Goal: Information Seeking & Learning: Check status

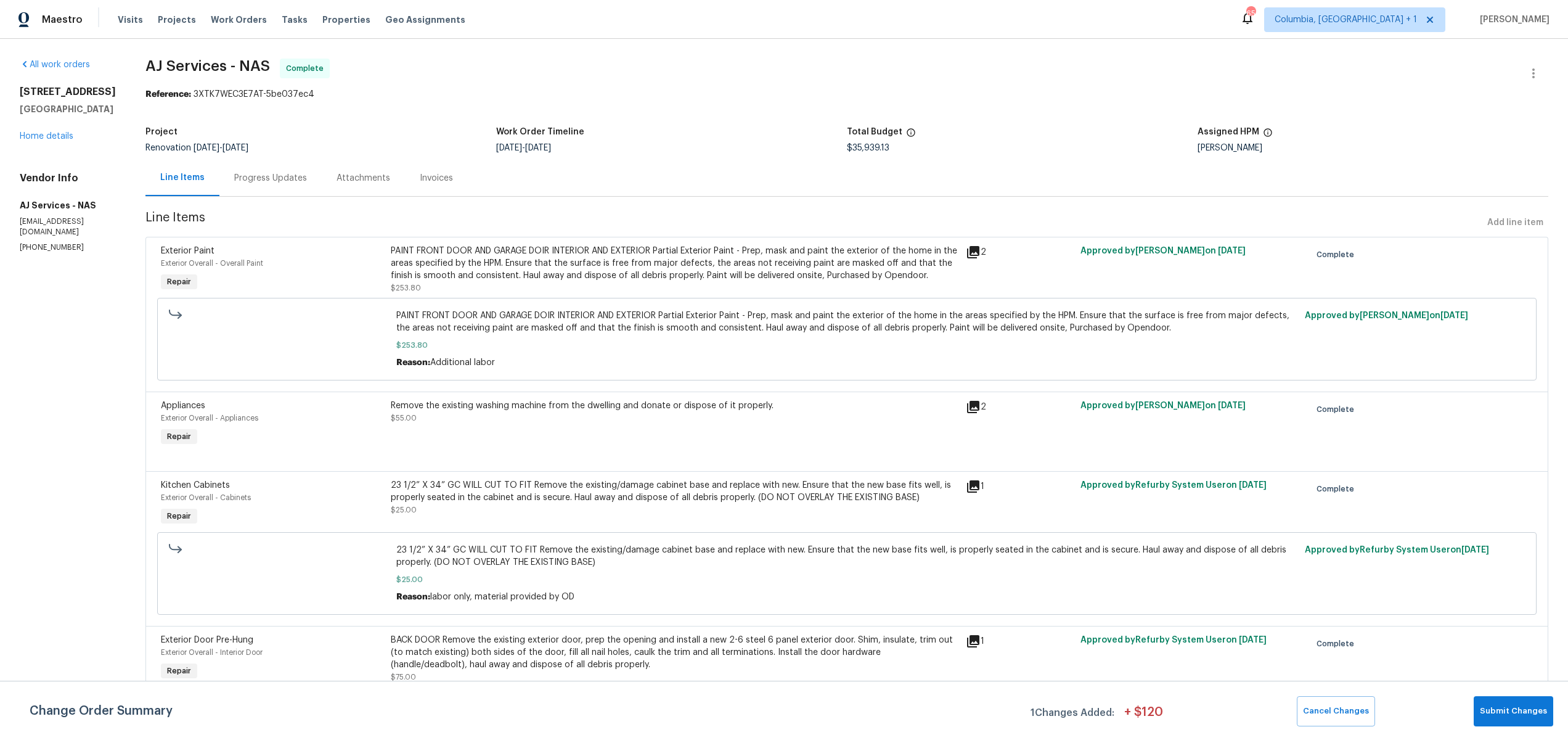
scroll to position [10, 0]
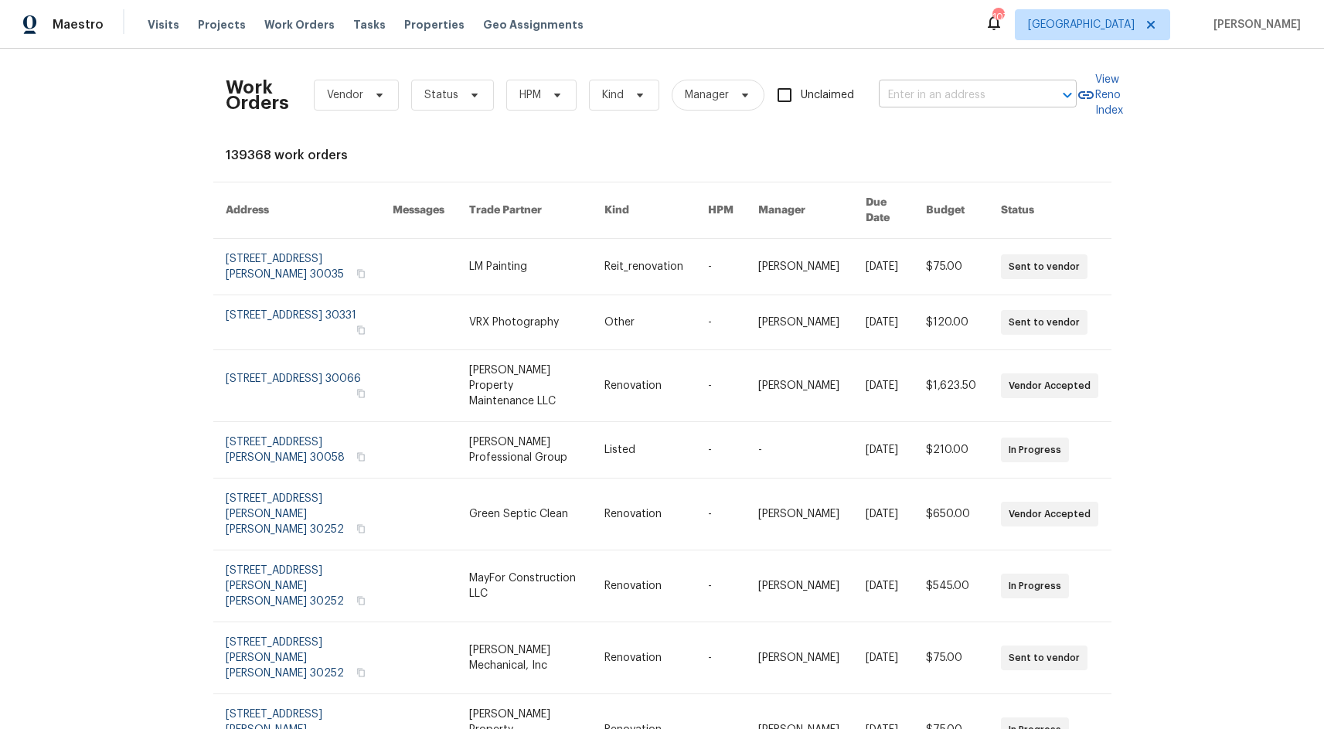
click at [928, 94] on input "text" at bounding box center [956, 95] width 155 height 24
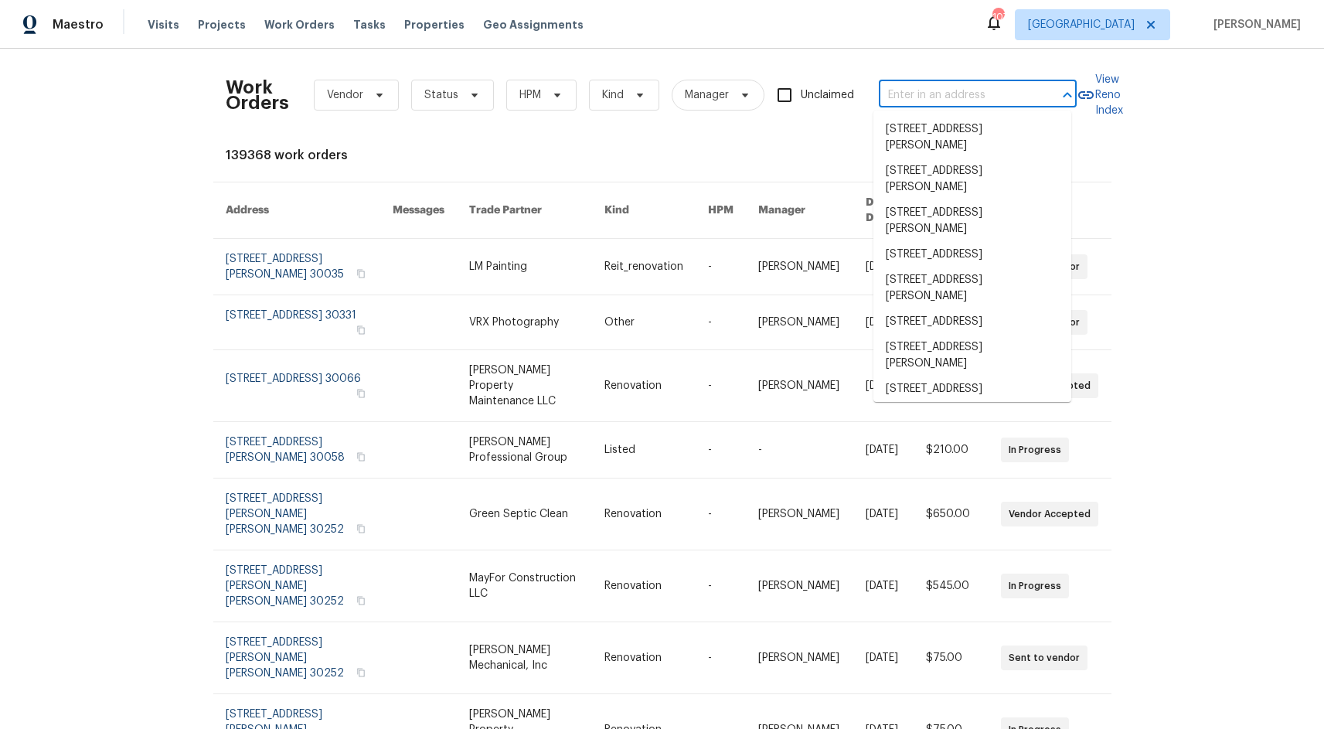
click at [501, 133] on div "Work Orders Vendor Status HPM Kind Manager Unclaimed ​ View Reno Index 139368 w…" at bounding box center [662, 501] width 873 height 880
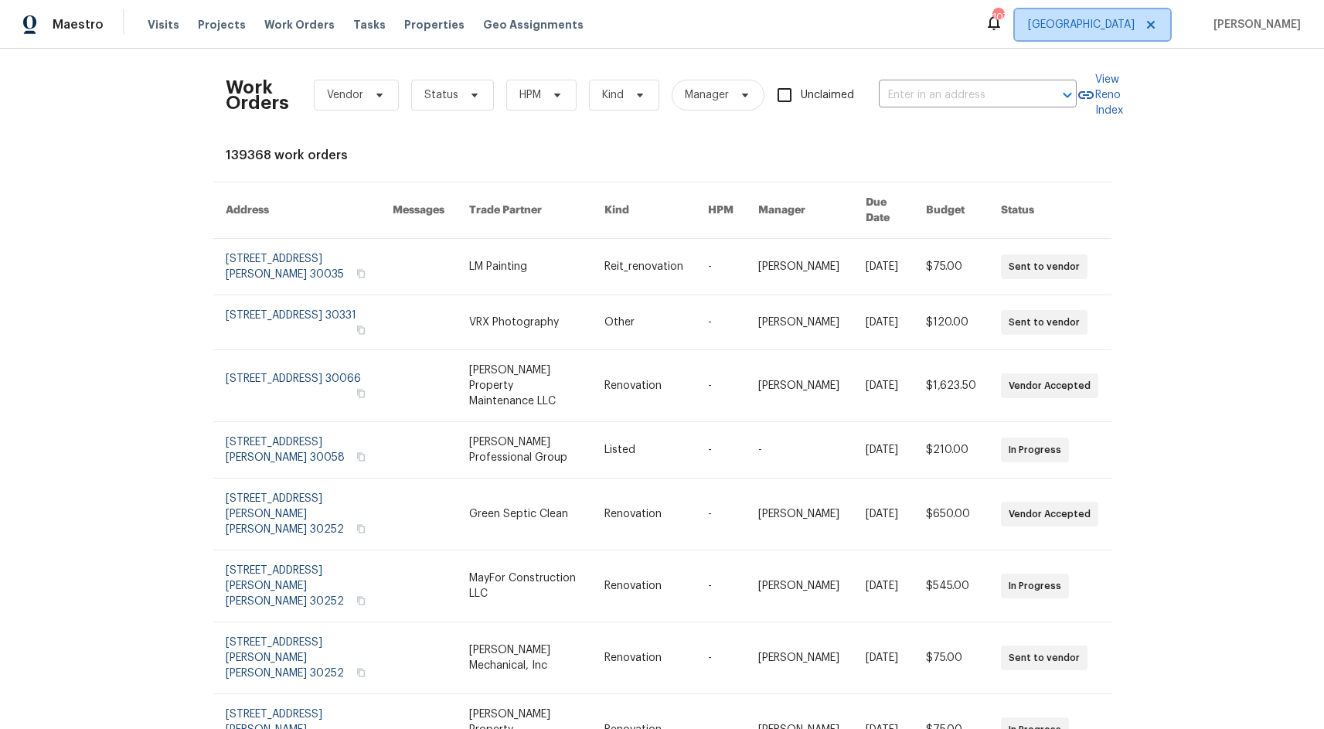
click at [1170, 21] on span "[GEOGRAPHIC_DATA]" at bounding box center [1092, 24] width 155 height 31
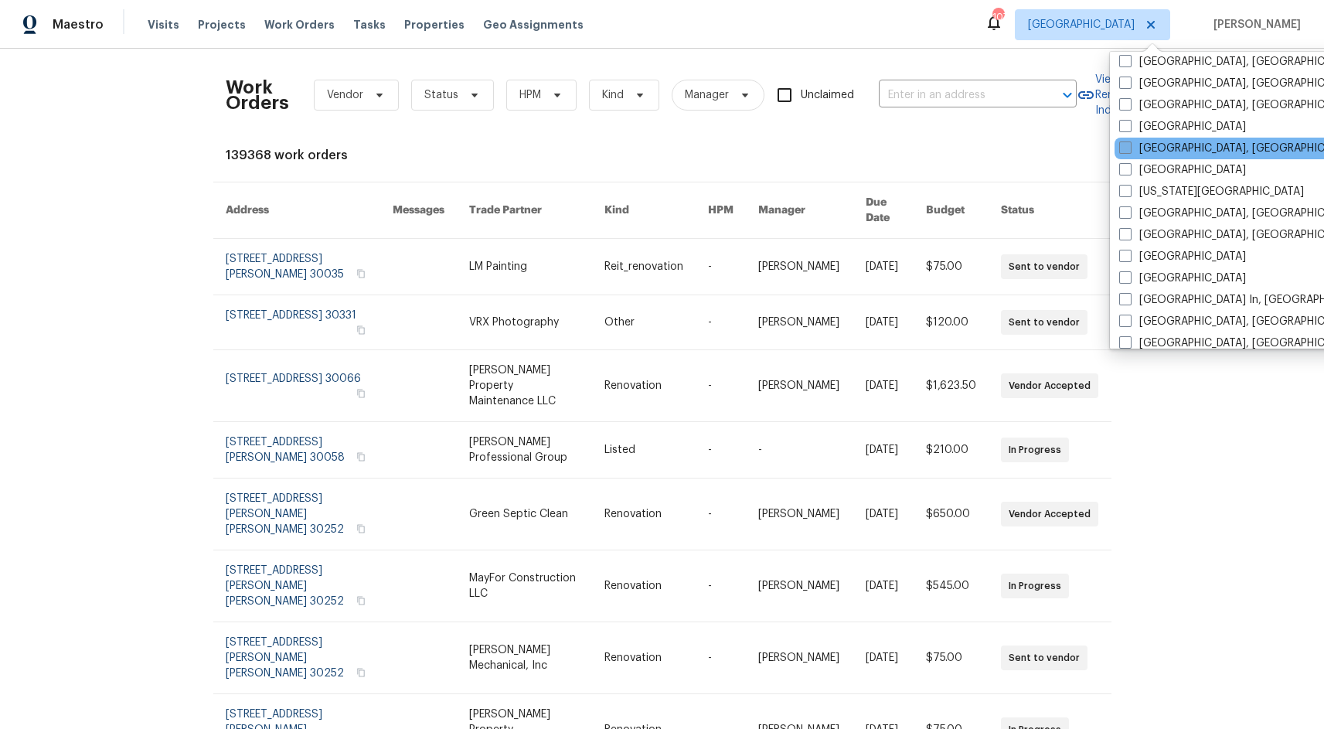
scroll to position [348, 0]
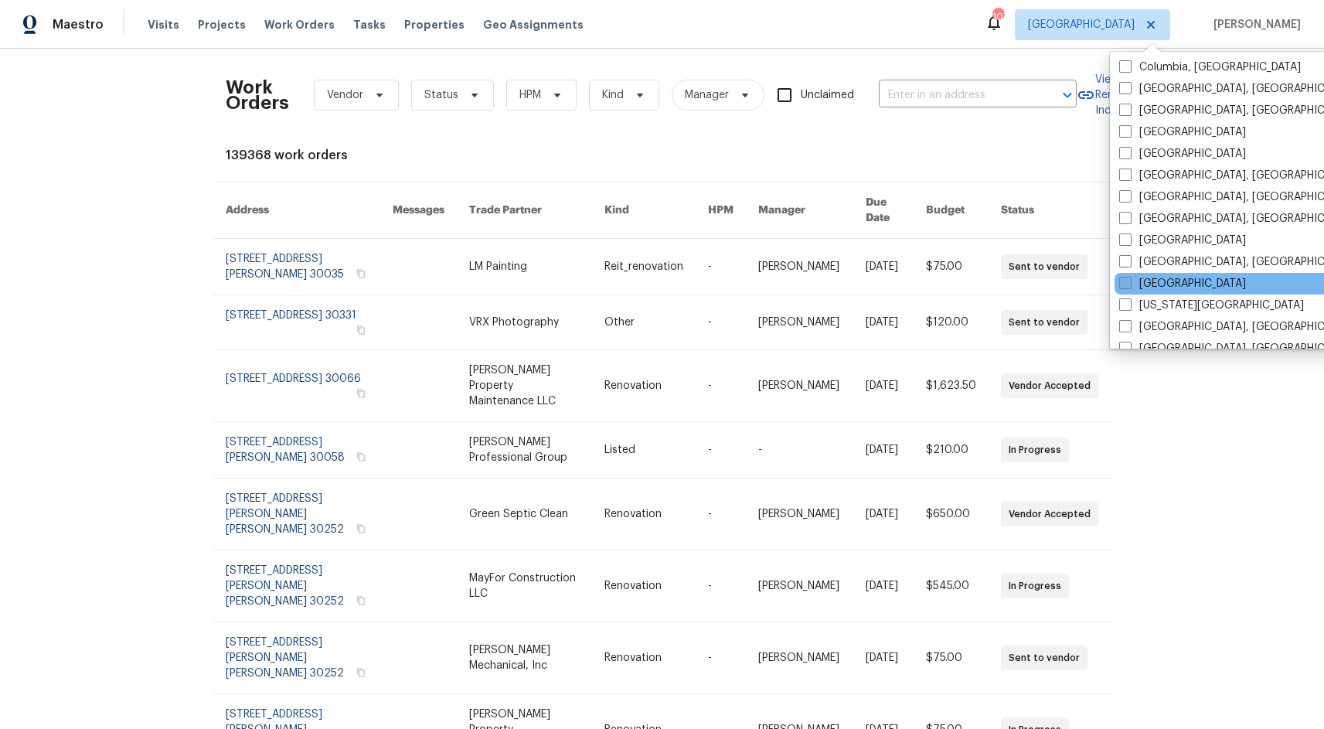
click at [1122, 280] on span at bounding box center [1125, 283] width 12 height 12
click at [1122, 280] on input "[GEOGRAPHIC_DATA]" at bounding box center [1124, 281] width 10 height 10
checkbox input "true"
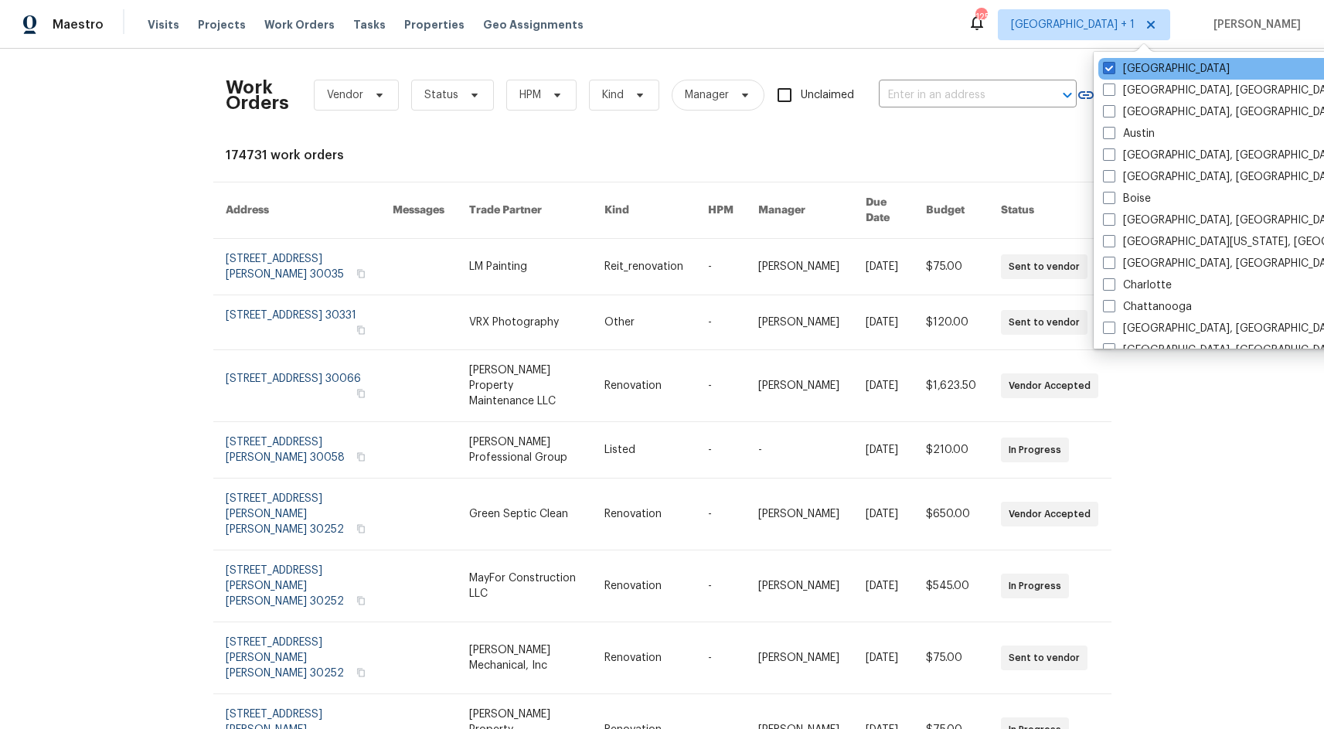
click at [1102, 65] on div "[GEOGRAPHIC_DATA]" at bounding box center [1253, 69] width 311 height 22
click at [1107, 66] on span at bounding box center [1109, 68] width 12 height 12
click at [1107, 66] on input "[GEOGRAPHIC_DATA]" at bounding box center [1108, 66] width 10 height 10
checkbox input "false"
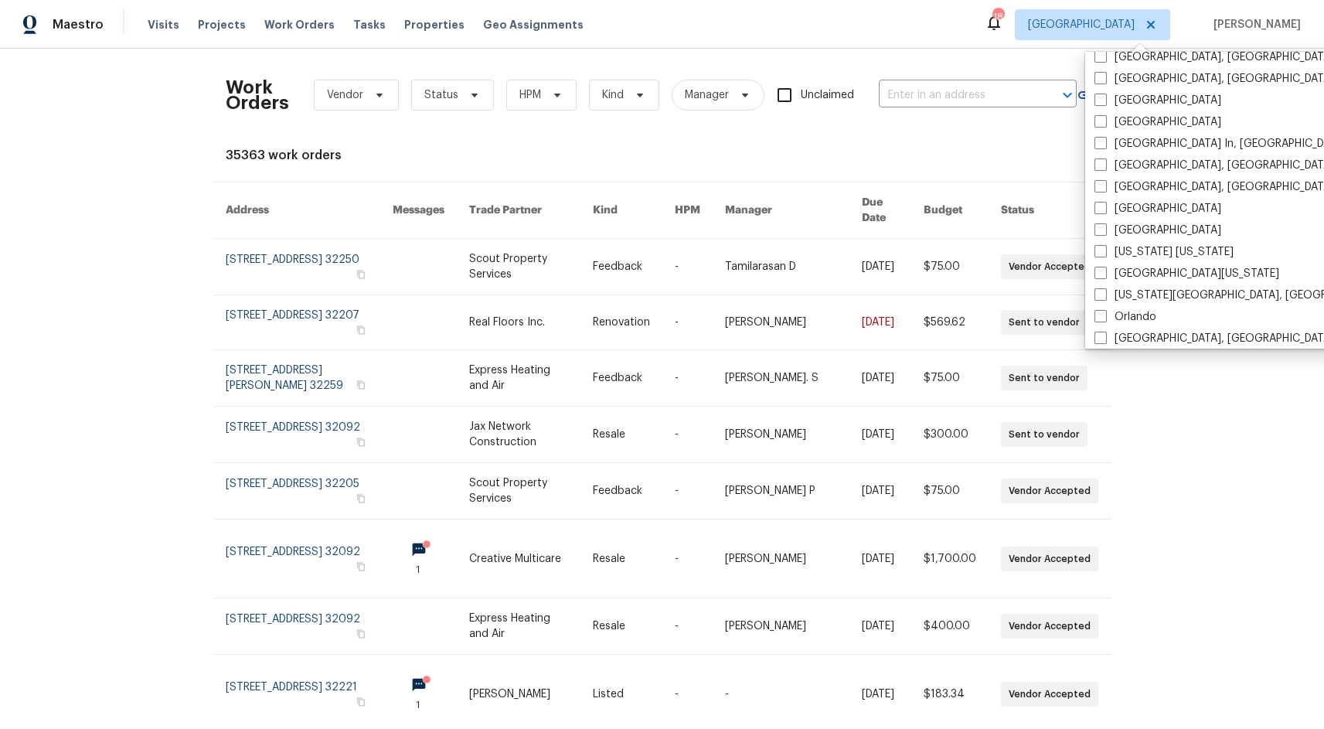
scroll to position [556, 0]
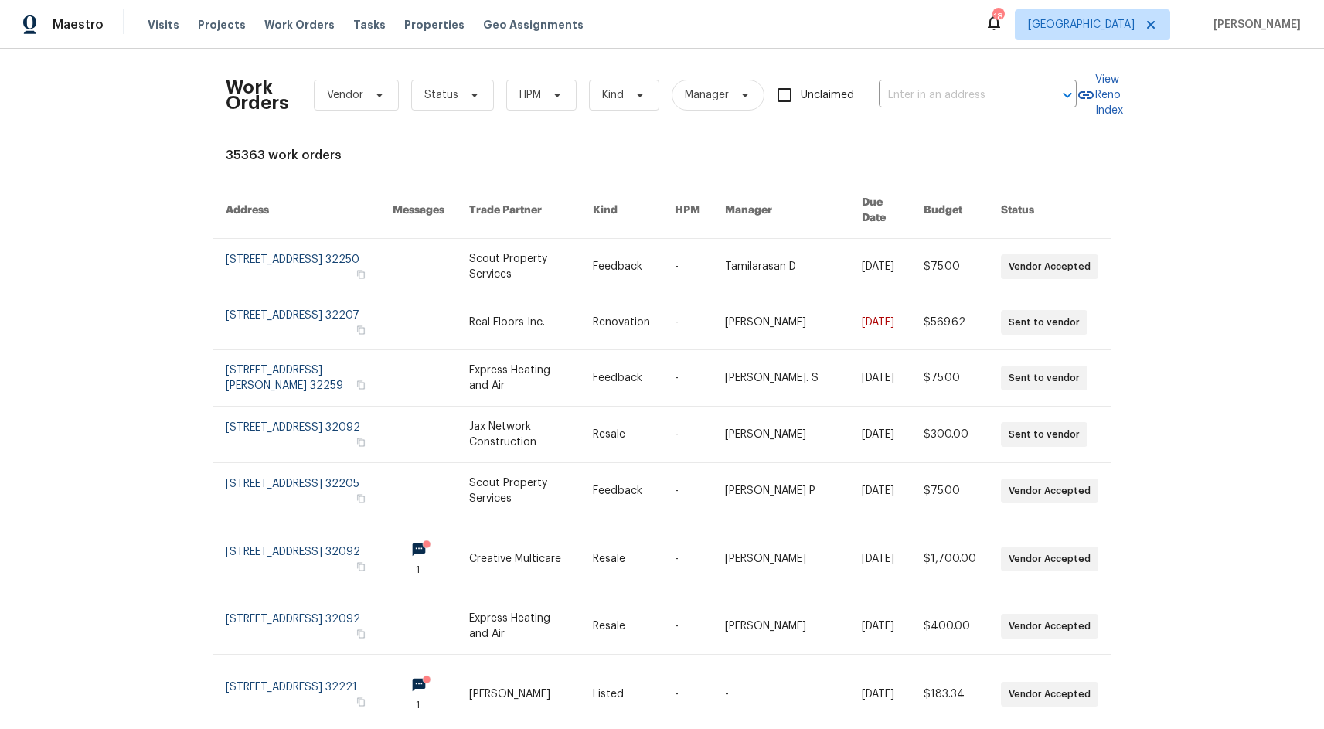
click at [1281, 163] on div "Work Orders Vendor Status HPM Kind Manager Unclaimed ​ View Reno Index 35363 wo…" at bounding box center [662, 389] width 1324 height 680
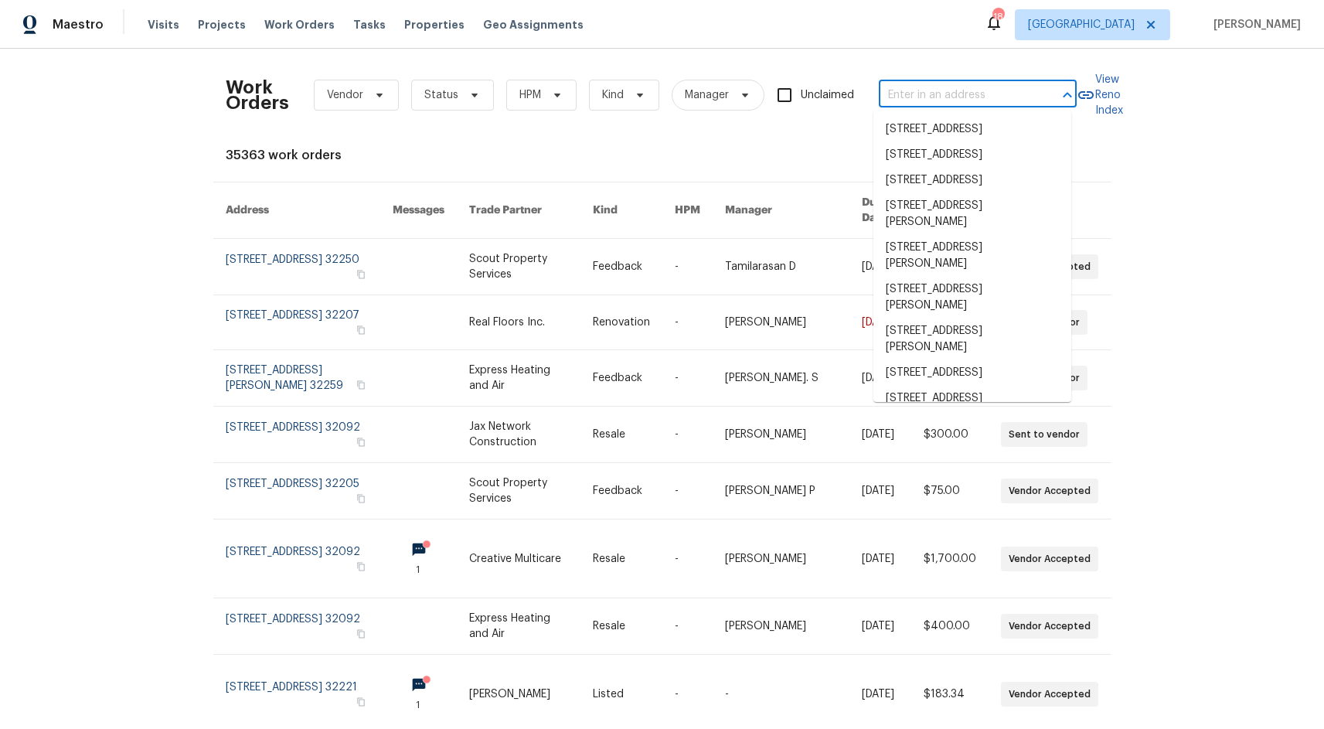
click at [961, 100] on input "text" at bounding box center [956, 95] width 155 height 24
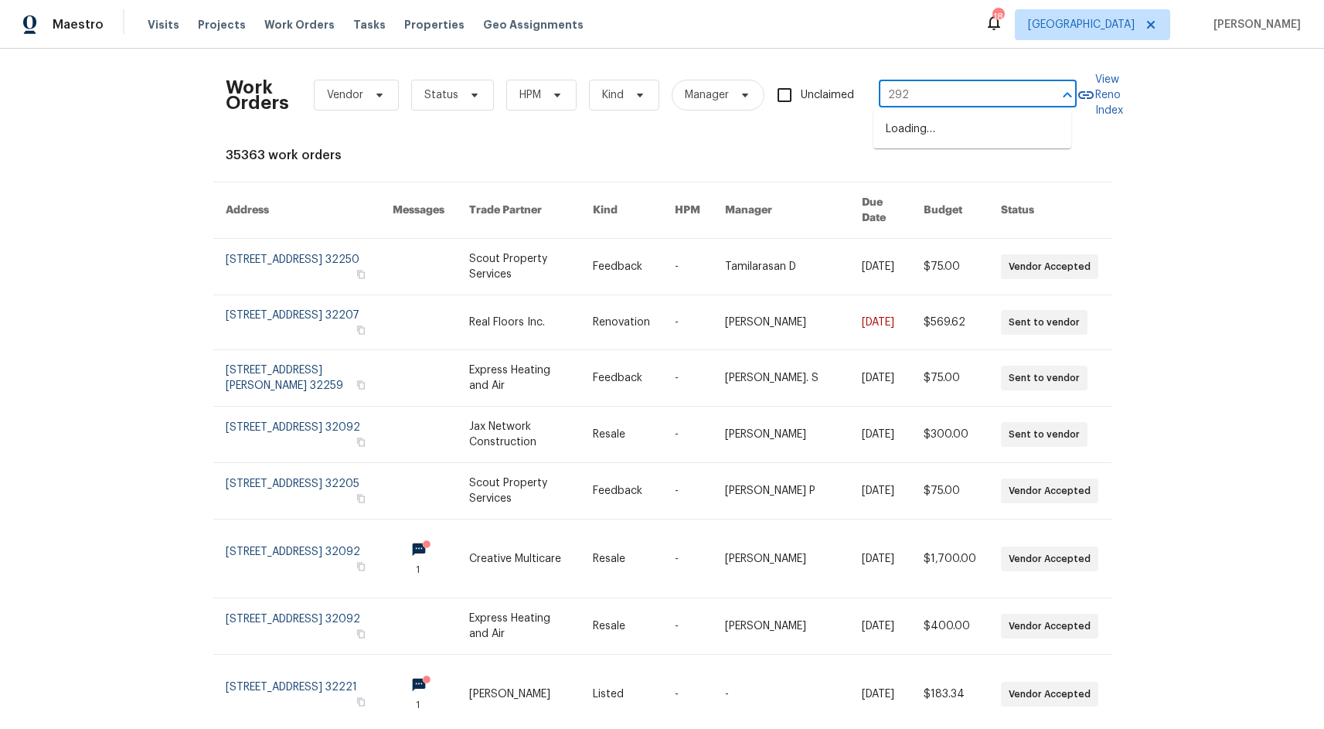
type input "2926"
click at [926, 125] on li "[STREET_ADDRESS][PERSON_NAME]" at bounding box center [972, 138] width 198 height 42
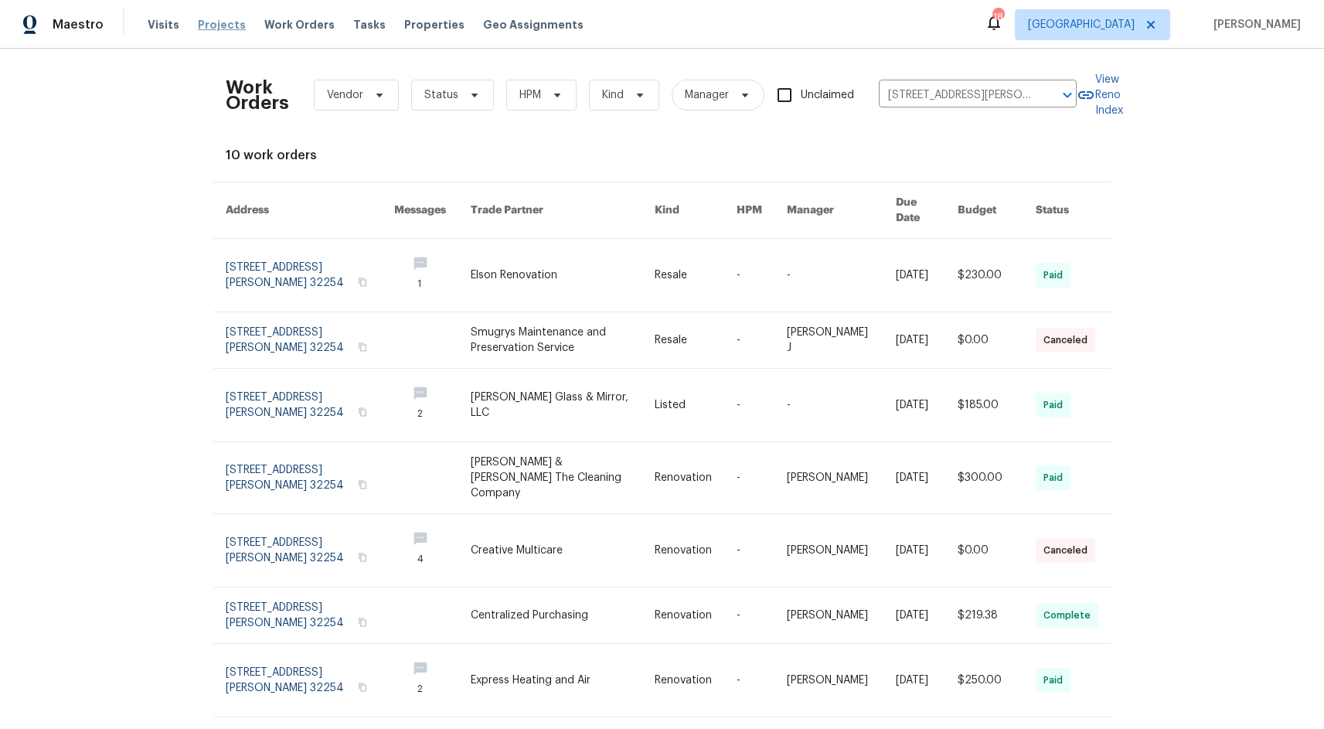
click at [219, 22] on span "Projects" at bounding box center [222, 24] width 48 height 15
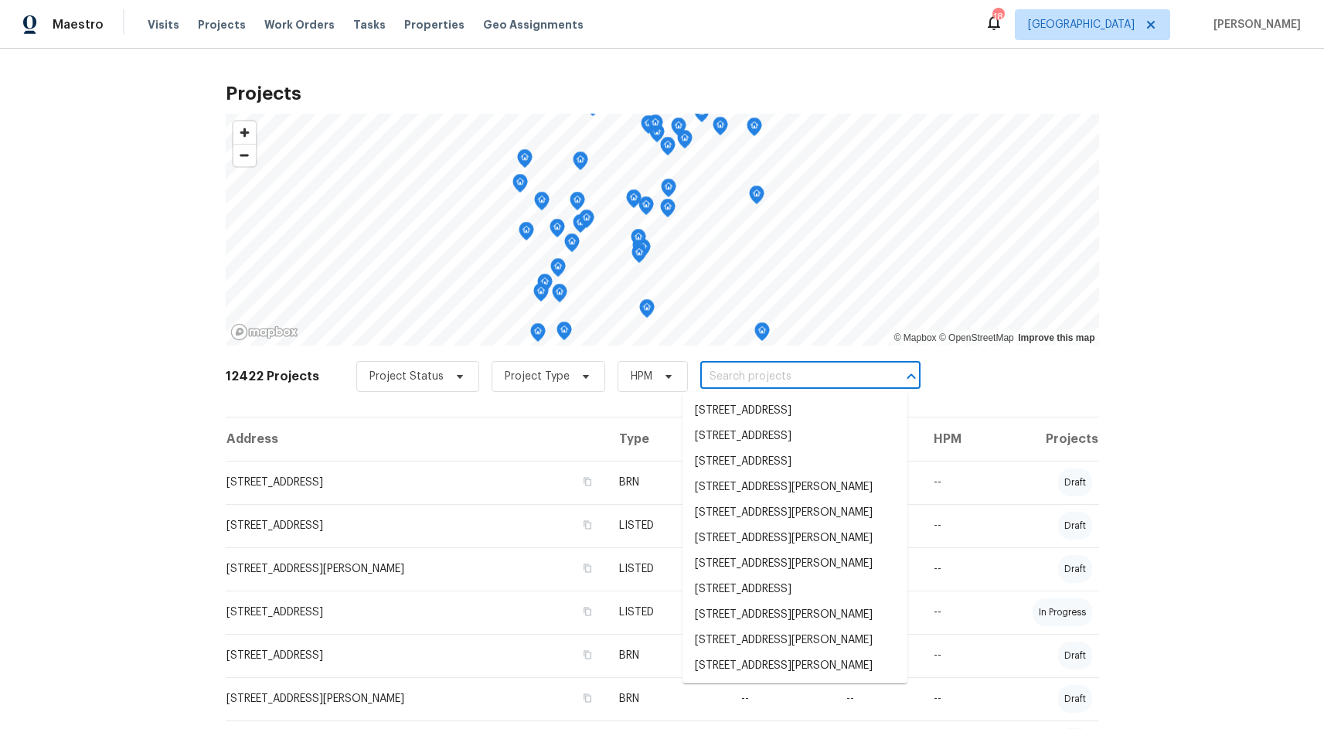
click at [722, 376] on input "text" at bounding box center [788, 377] width 177 height 24
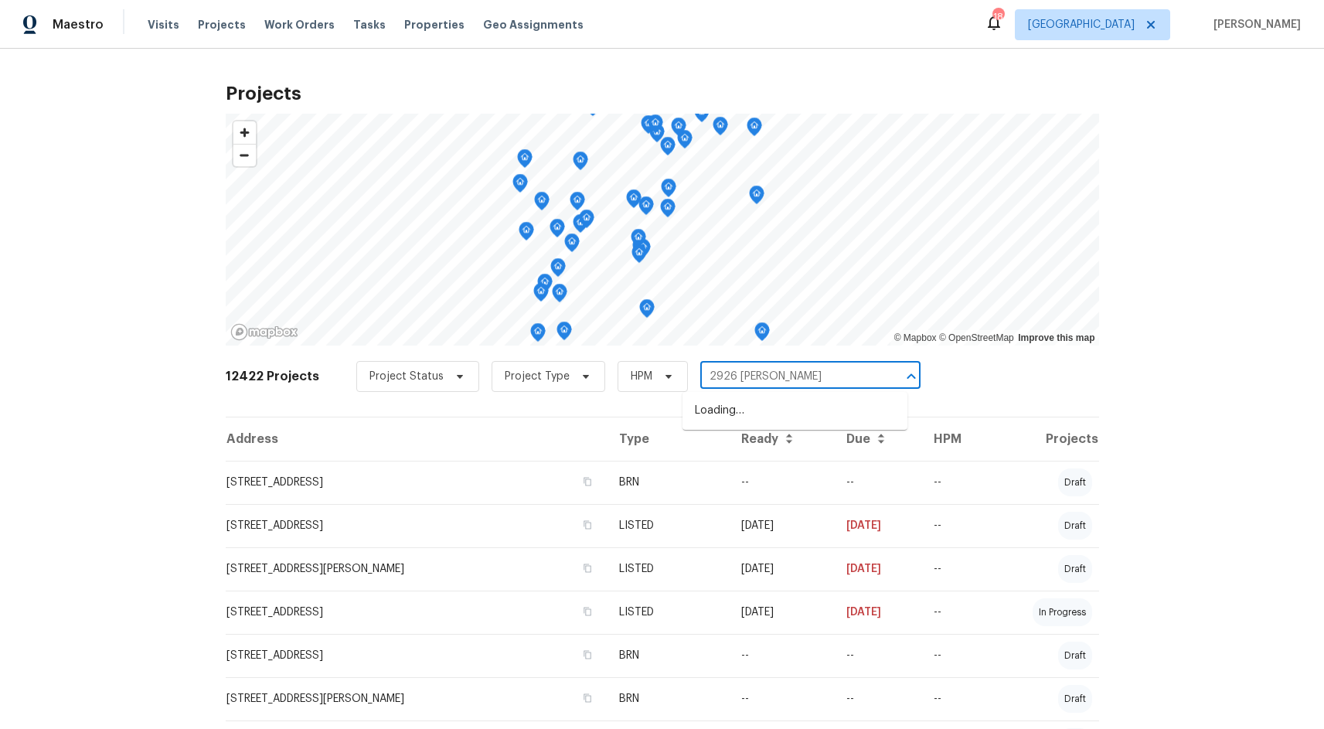
type input "2926 [PERSON_NAME]"
click at [721, 414] on li "[STREET_ADDRESS][PERSON_NAME]" at bounding box center [795, 411] width 225 height 26
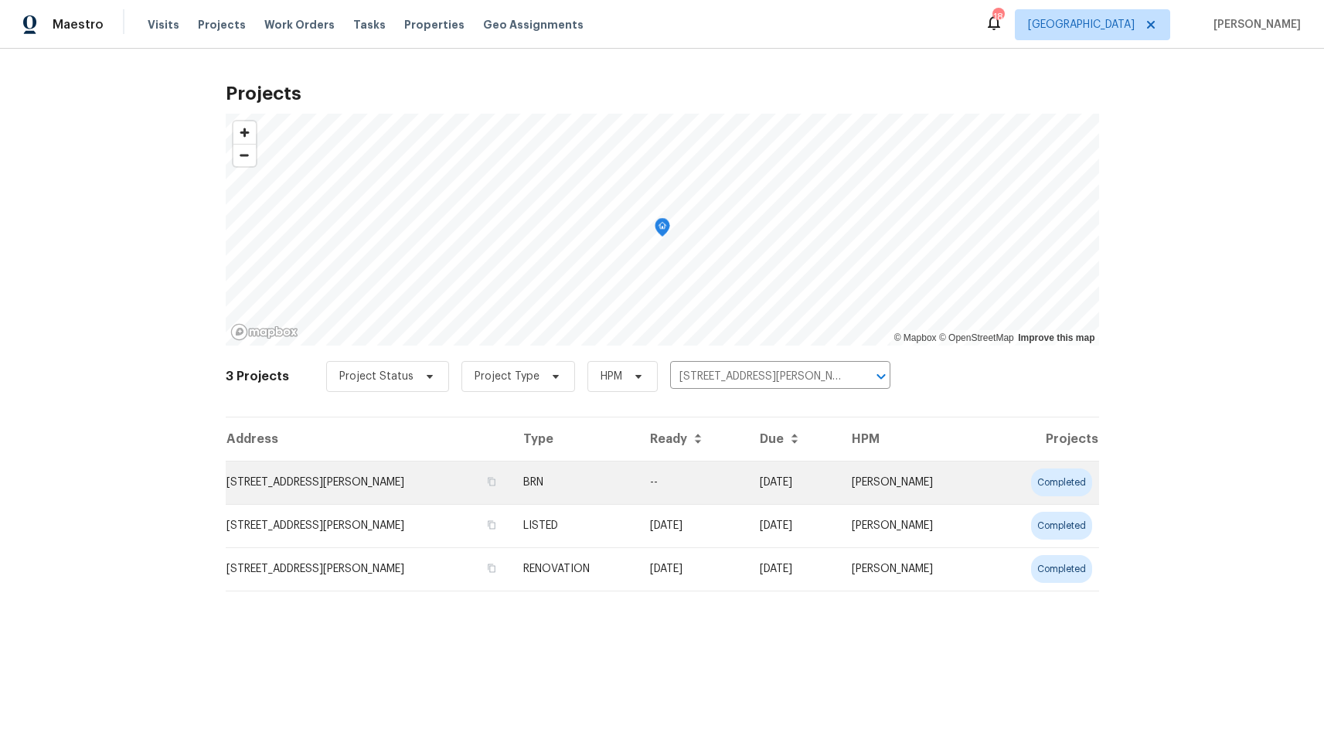
click at [333, 478] on td "[STREET_ADDRESS][PERSON_NAME]" at bounding box center [368, 482] width 285 height 43
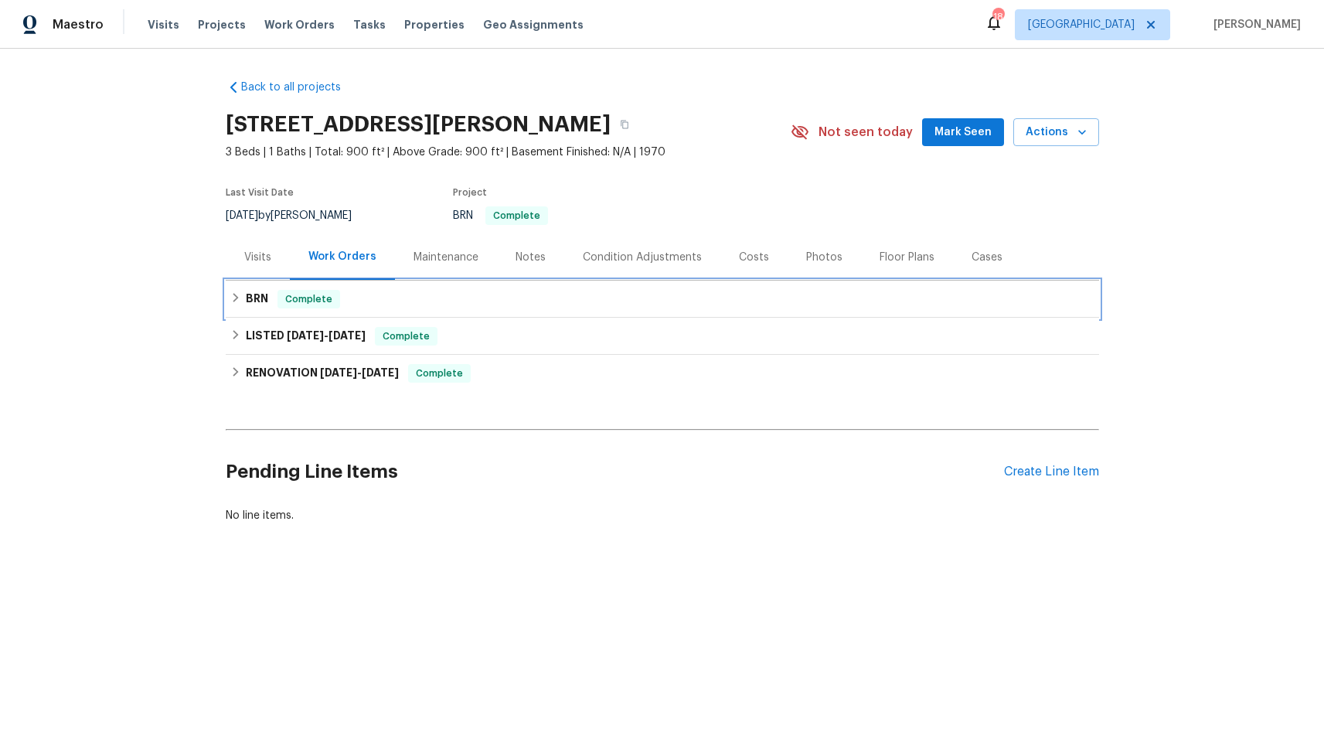
click at [233, 302] on icon at bounding box center [235, 297] width 11 height 11
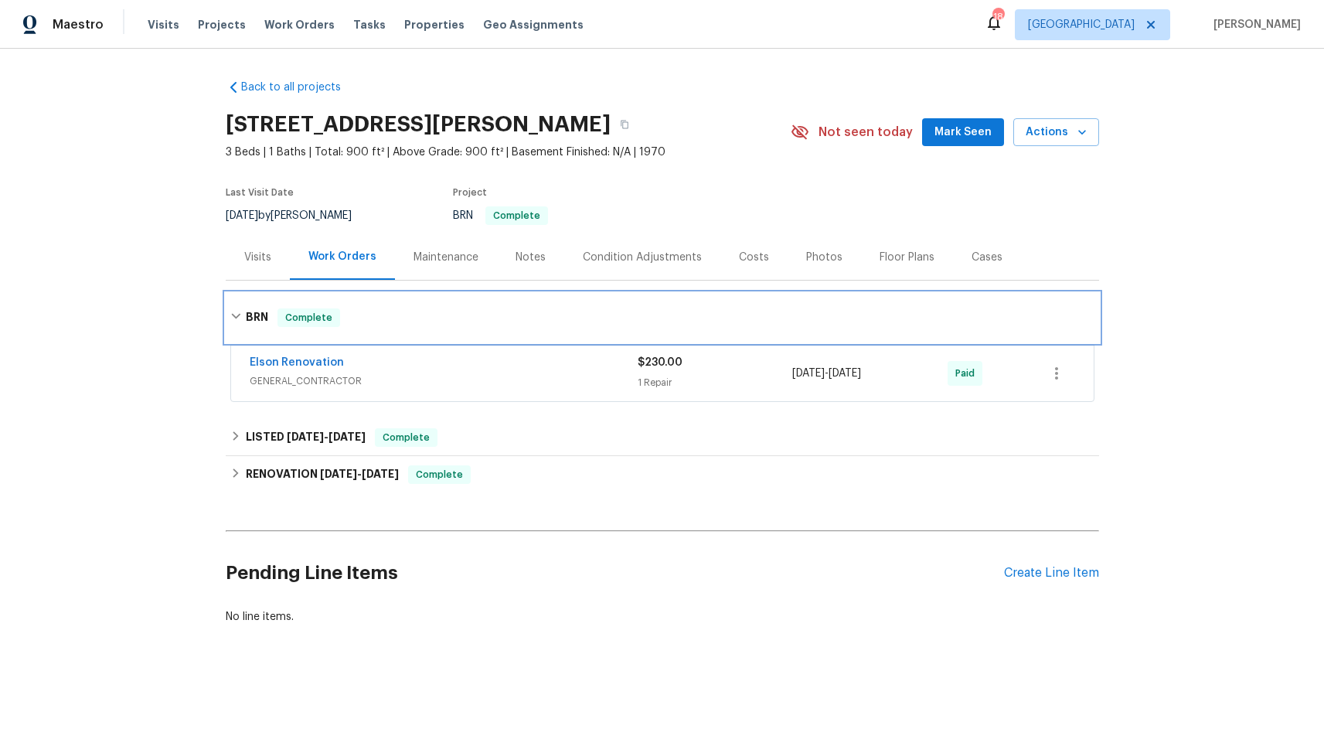
click at [233, 302] on div "BRN Complete" at bounding box center [662, 317] width 873 height 49
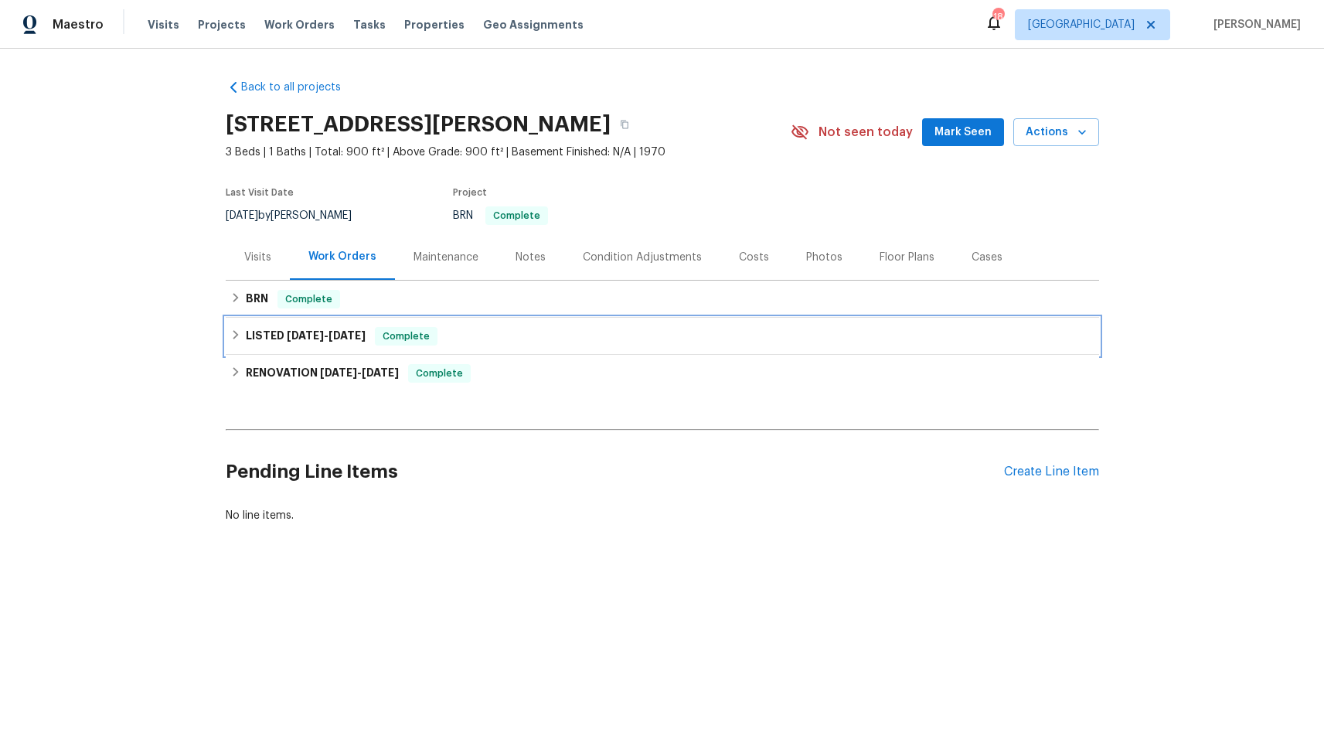
click at [238, 342] on div "LISTED [DATE] - [DATE] Complete" at bounding box center [662, 336] width 864 height 19
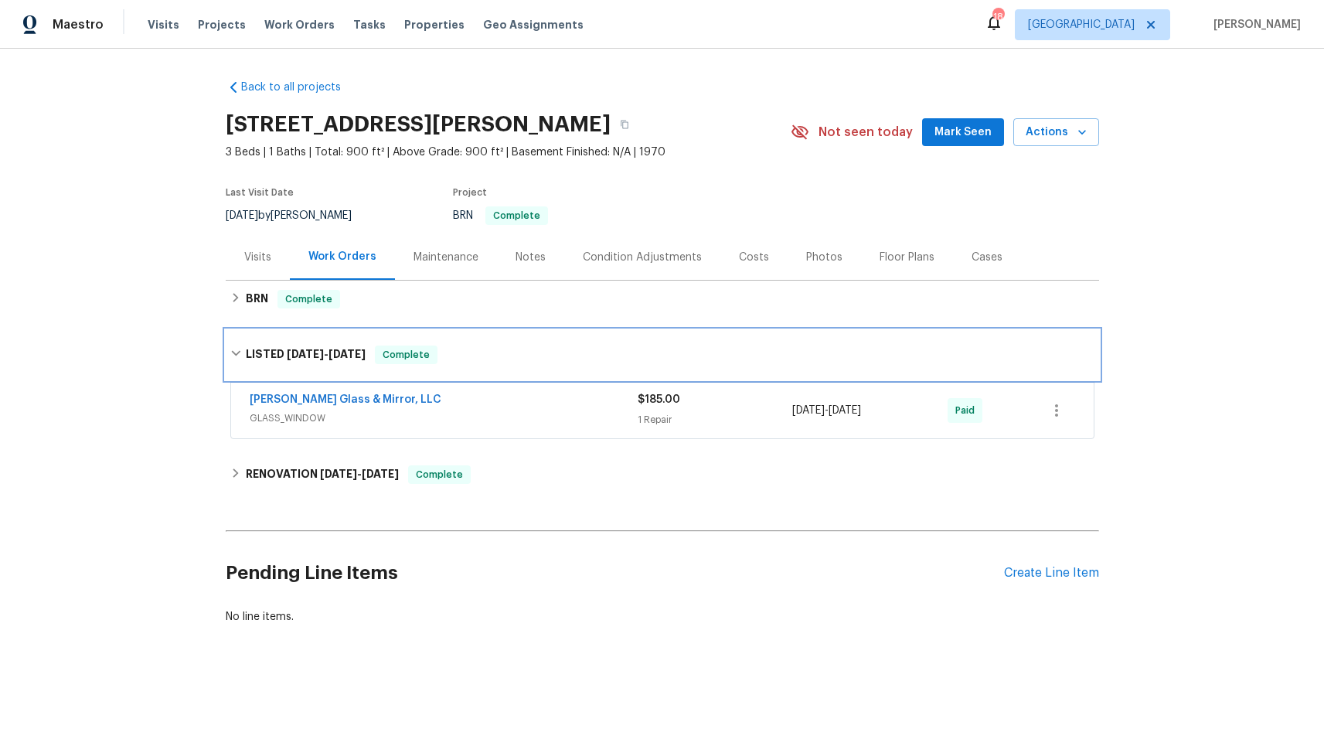
click at [229, 344] on div "LISTED [DATE] - [DATE] Complete" at bounding box center [662, 354] width 873 height 49
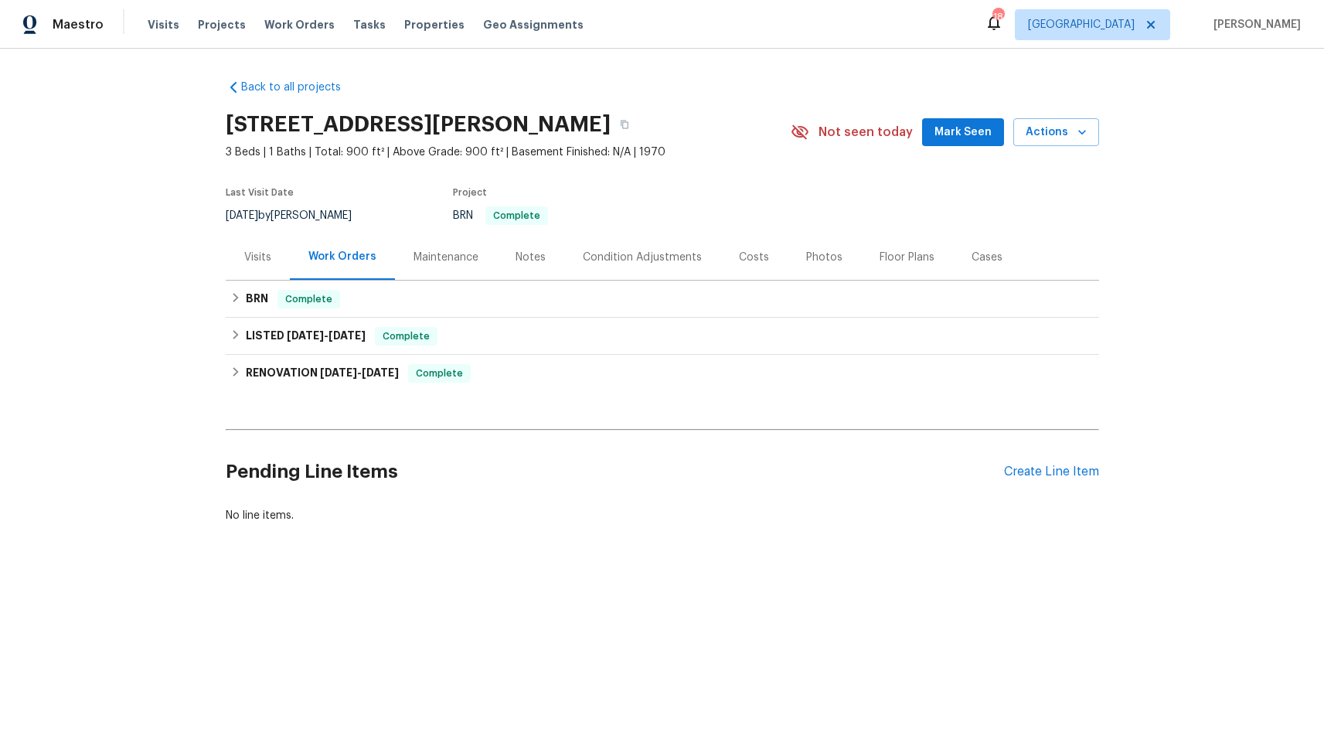
click at [228, 404] on div "Back to all projects [STREET_ADDRESS][PERSON_NAME] 3 Beds | 1 Baths | Total: 90…" at bounding box center [662, 301] width 873 height 468
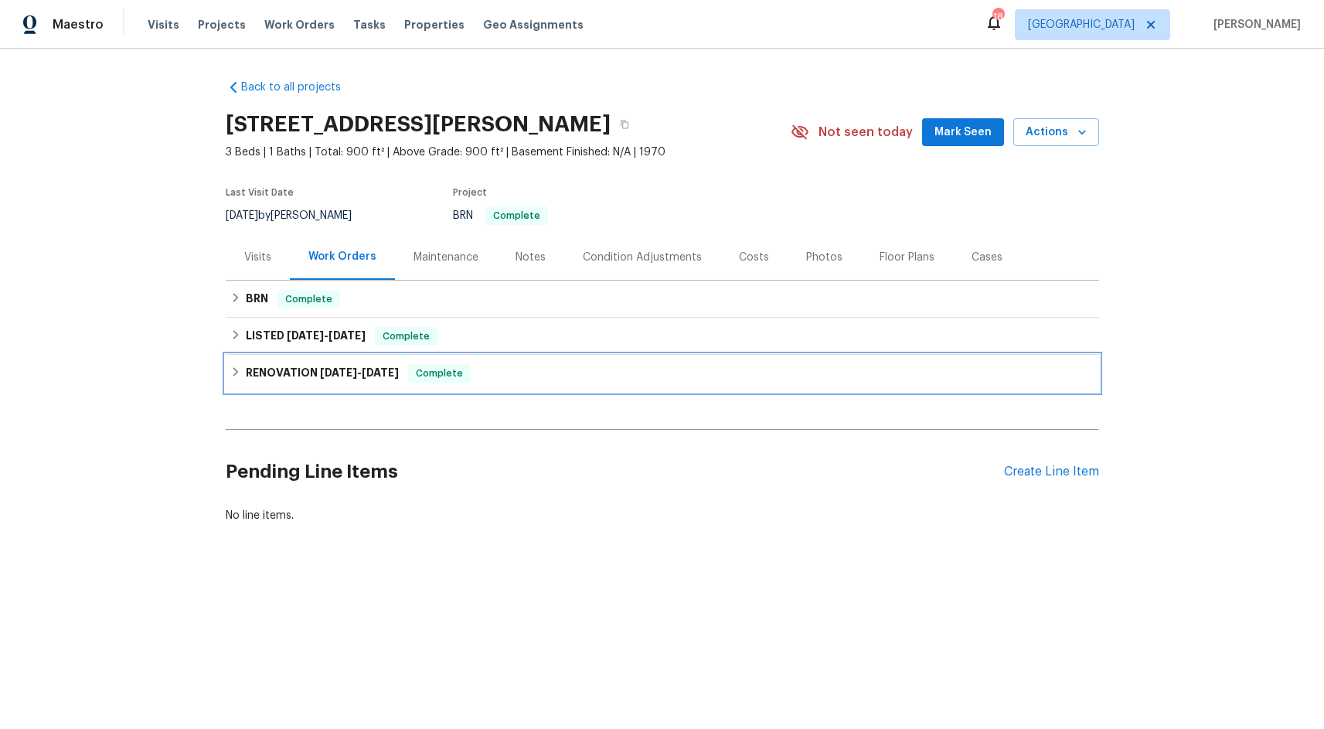
click at [230, 376] on icon at bounding box center [235, 371] width 11 height 11
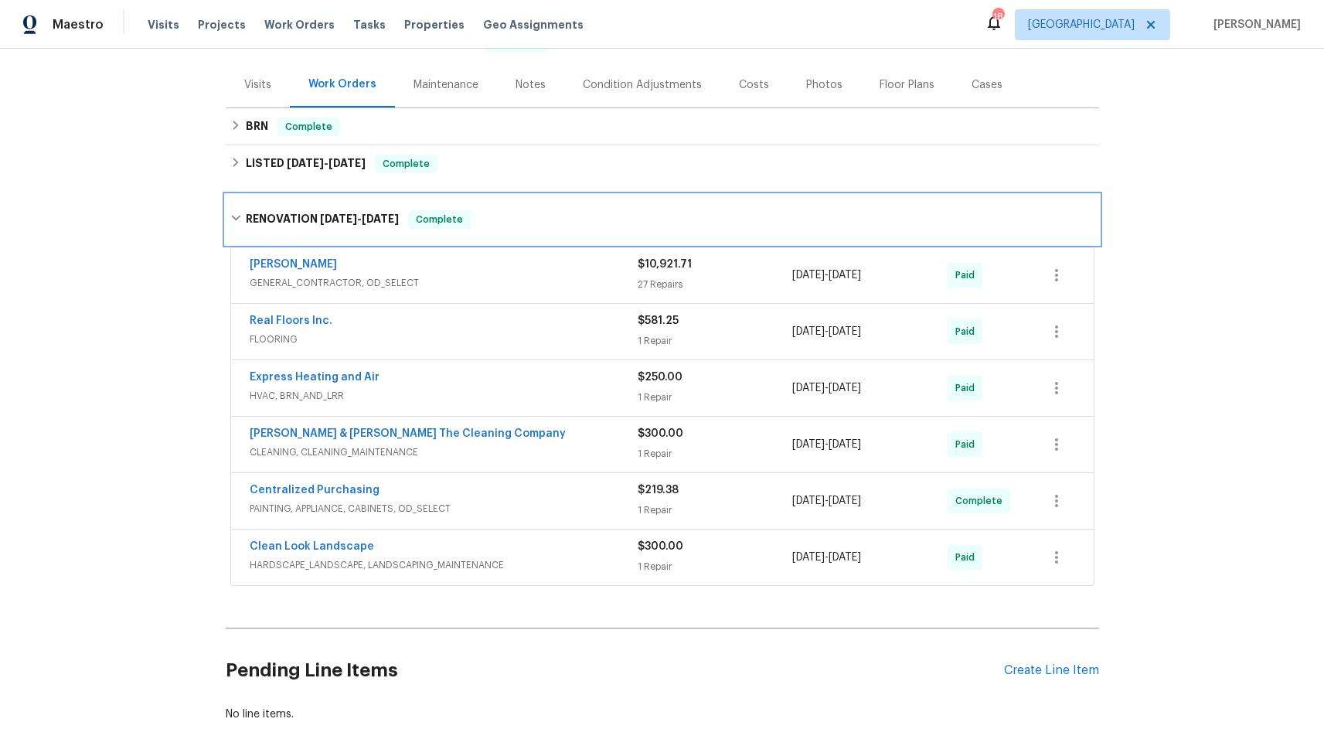
scroll to position [226, 0]
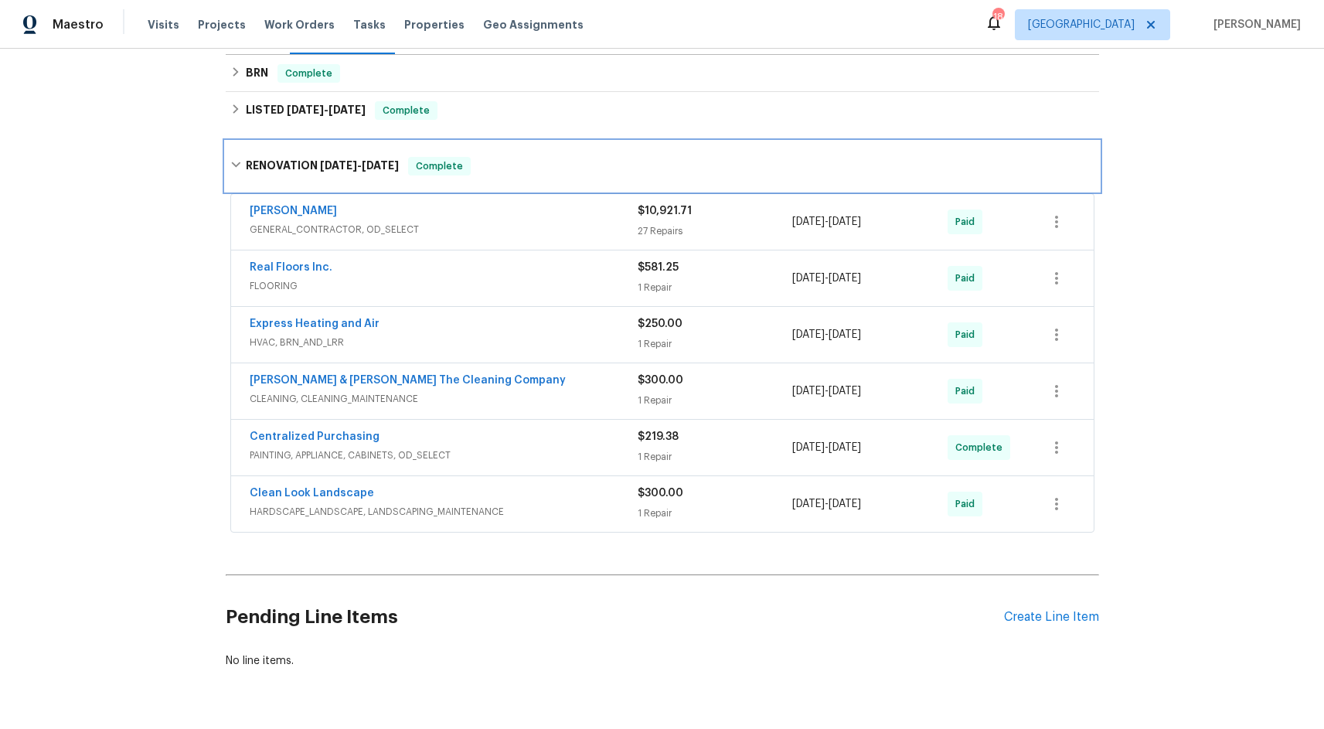
click at [233, 169] on icon at bounding box center [235, 164] width 11 height 11
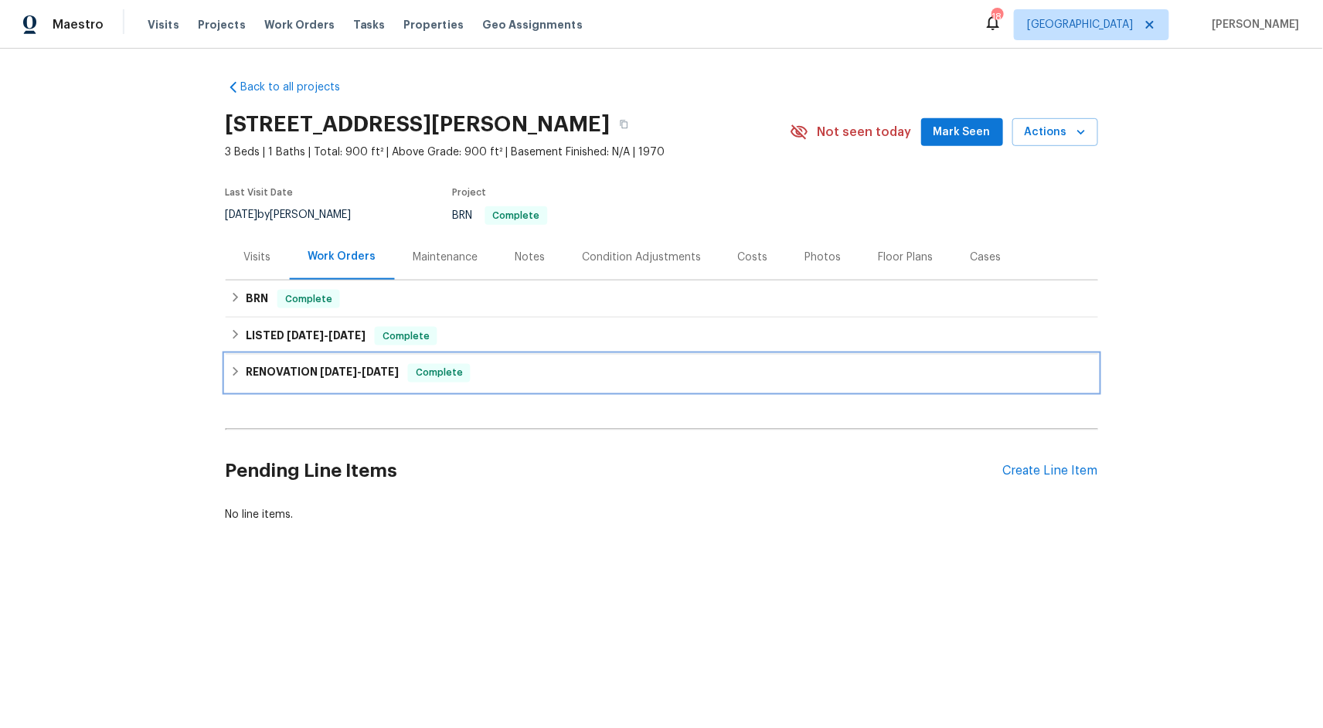
scroll to position [0, 0]
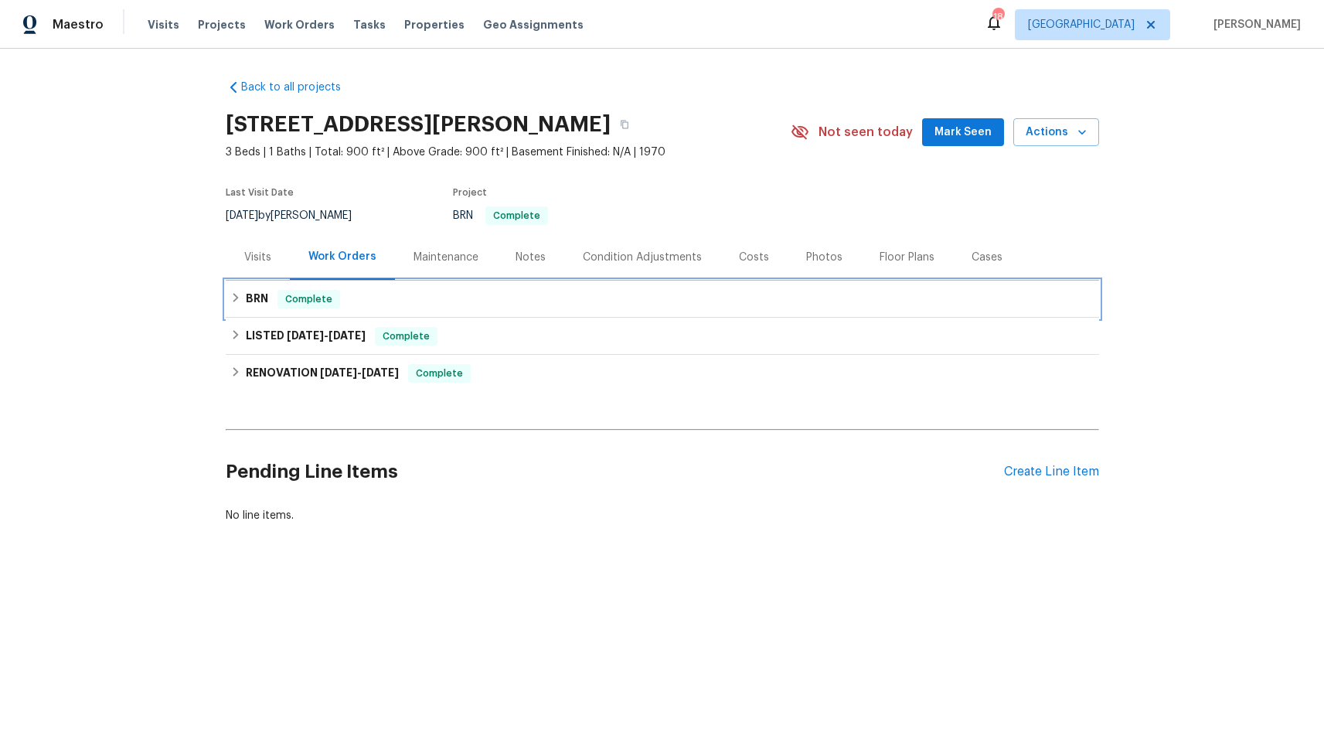
click at [230, 304] on div "BRN Complete" at bounding box center [662, 299] width 864 height 19
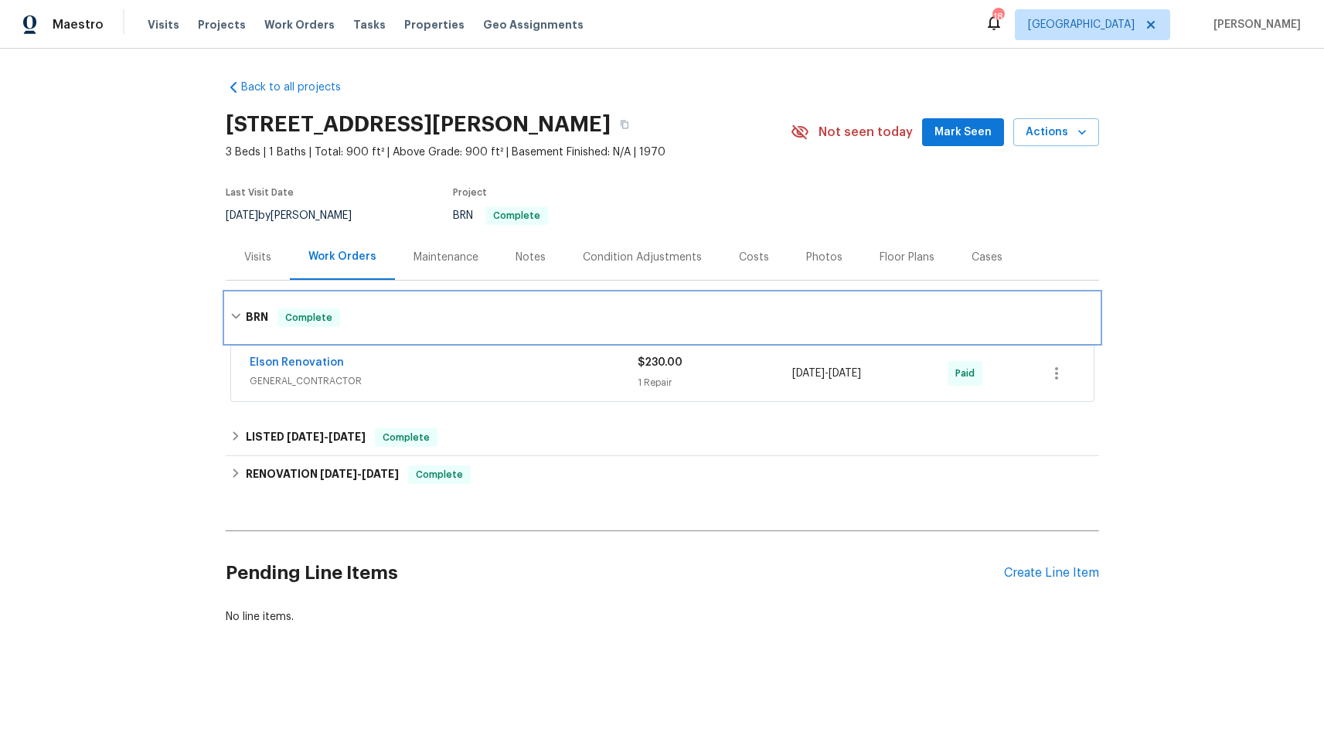
click at [230, 308] on div "BRN Complete" at bounding box center [662, 317] width 864 height 19
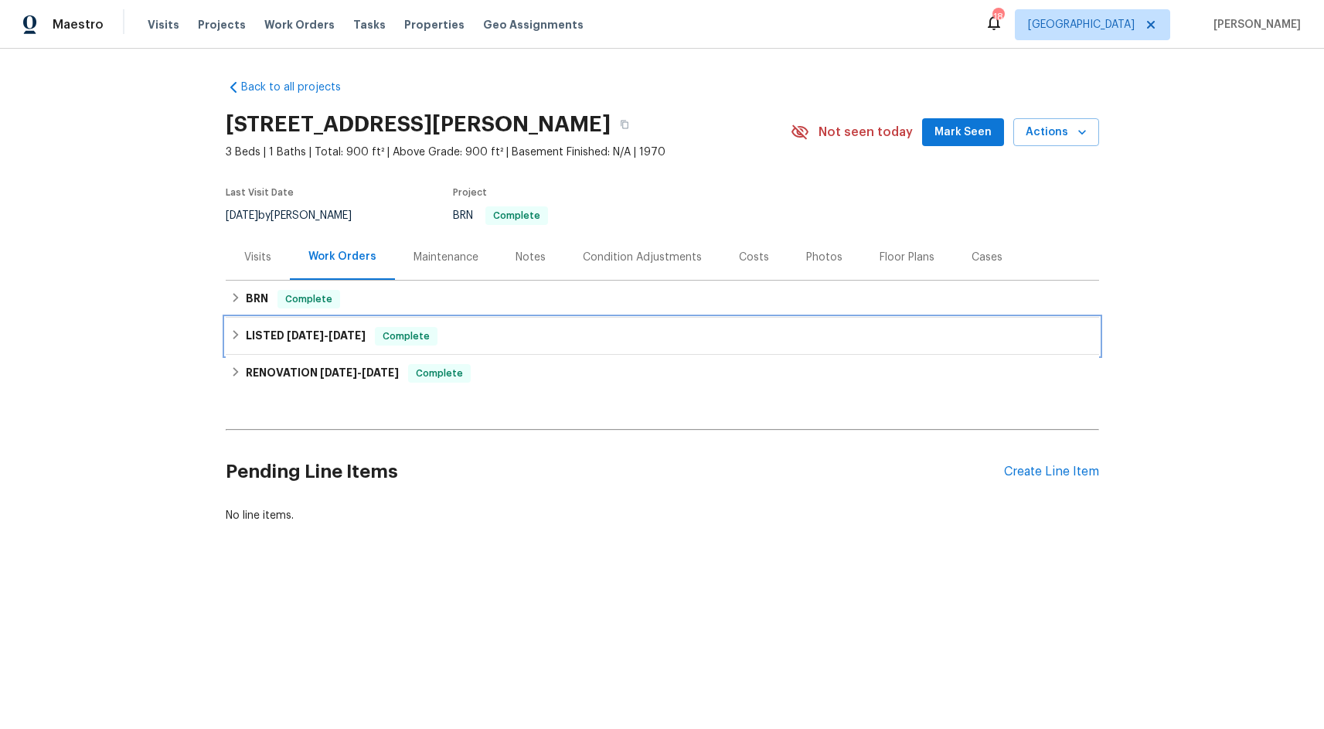
click at [232, 329] on div "LISTED [DATE] - [DATE] Complete" at bounding box center [662, 336] width 864 height 19
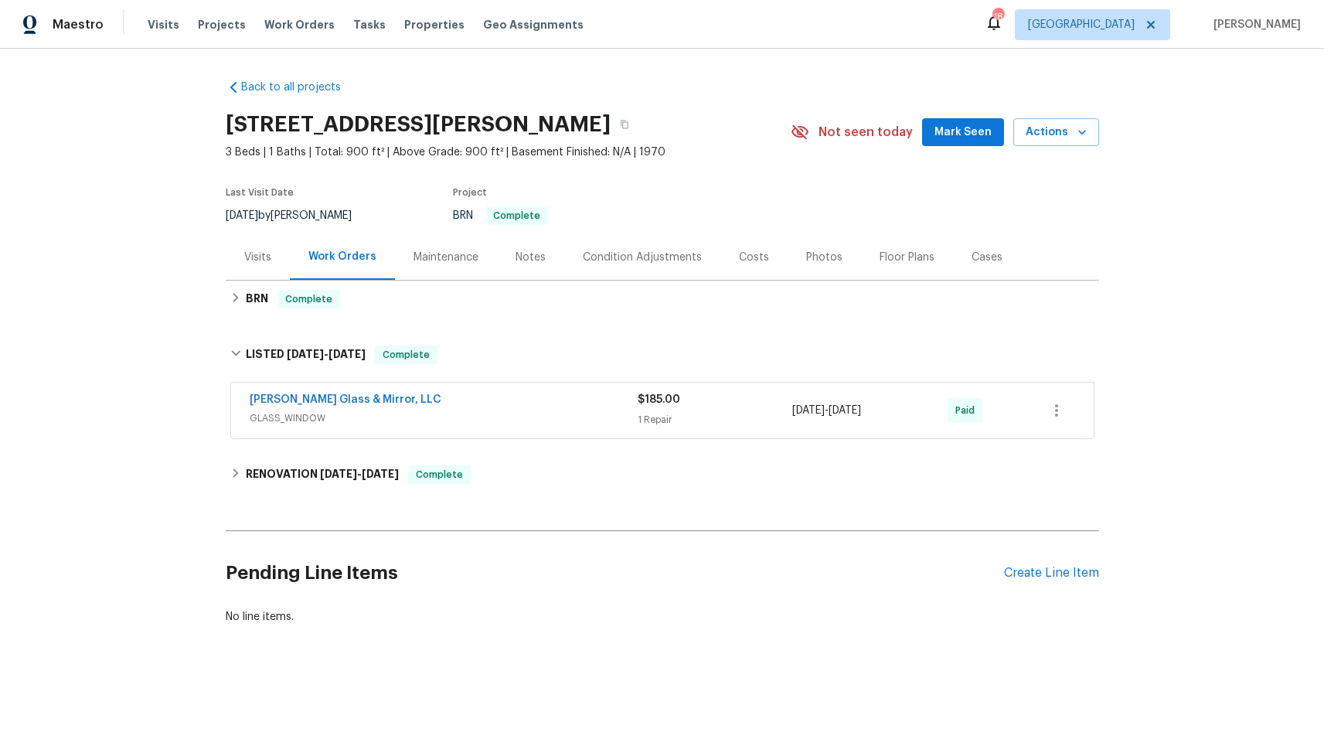
click at [132, 204] on div "Back to all projects [STREET_ADDRESS][PERSON_NAME] 3 Beds | 1 Baths | Total: 90…" at bounding box center [662, 389] width 1324 height 680
click at [230, 88] on icon at bounding box center [233, 87] width 6 height 11
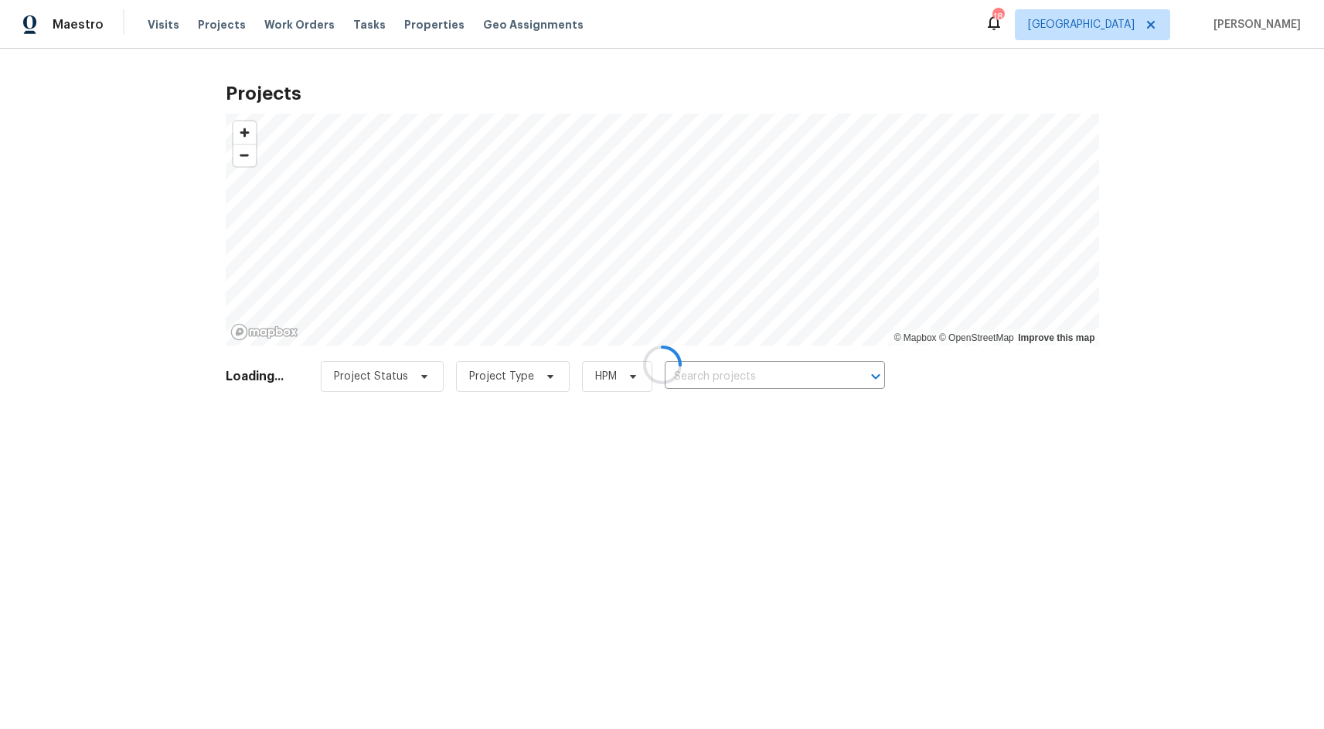
click at [738, 386] on div at bounding box center [662, 364] width 1324 height 729
click at [740, 380] on div at bounding box center [662, 364] width 1324 height 729
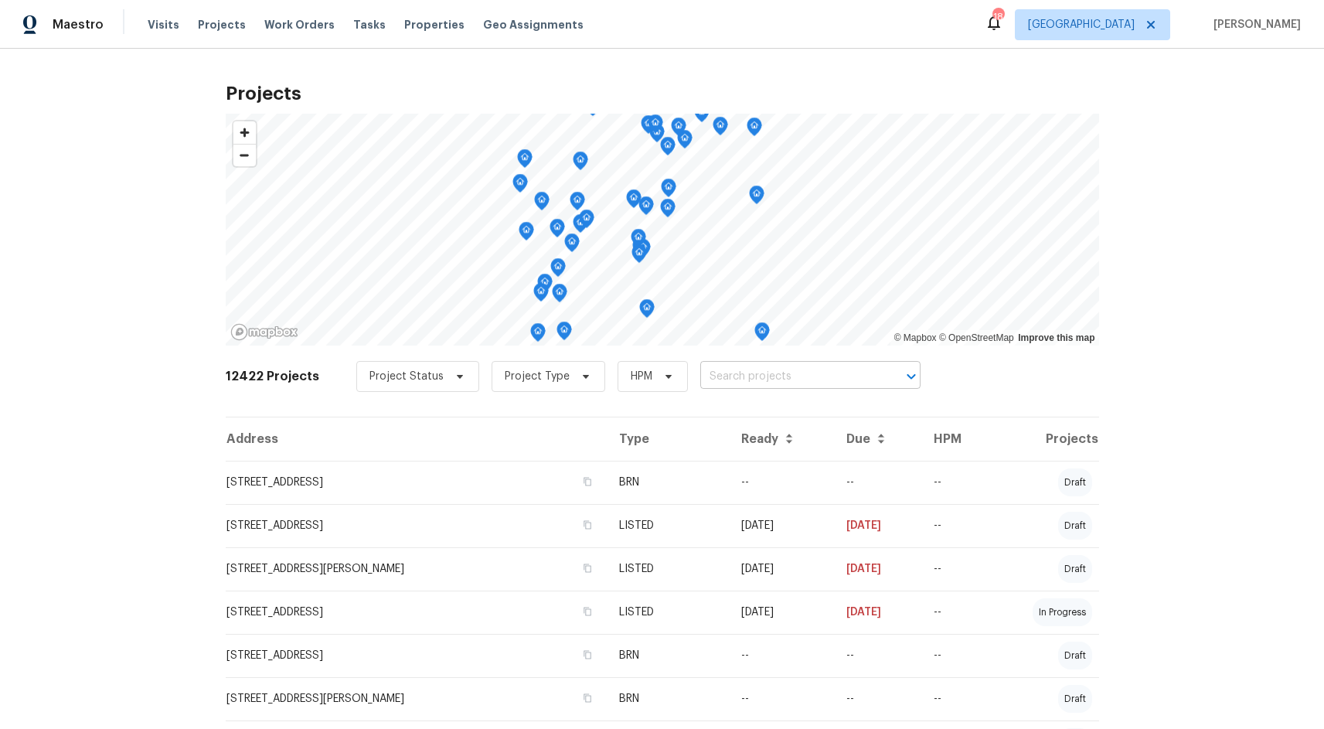
click at [732, 383] on input "text" at bounding box center [788, 377] width 177 height 24
click at [710, 377] on input "[STREET_ADDRESS][PERSON_NAME]" at bounding box center [788, 377] width 177 height 24
type input "[STREET_ADDRESS][PERSON_NAME]"
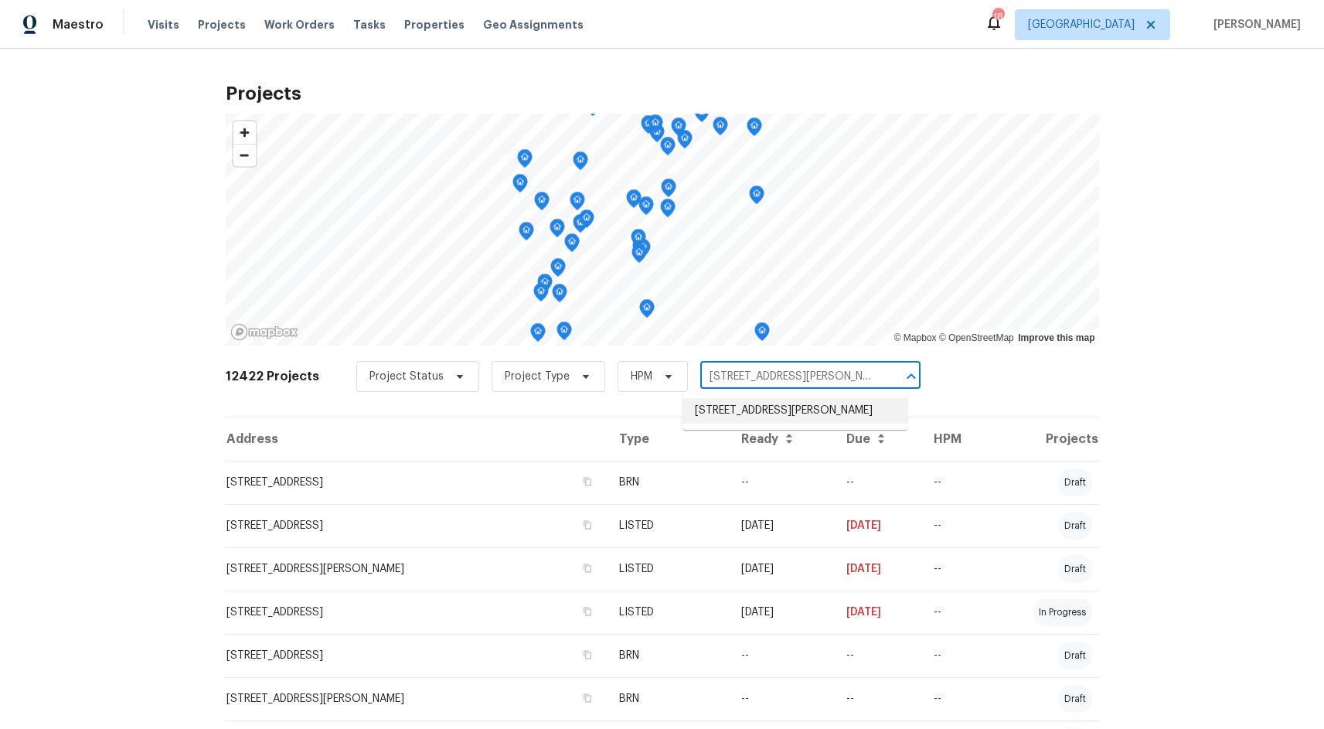
click at [759, 415] on li "[STREET_ADDRESS][PERSON_NAME]" at bounding box center [795, 411] width 225 height 26
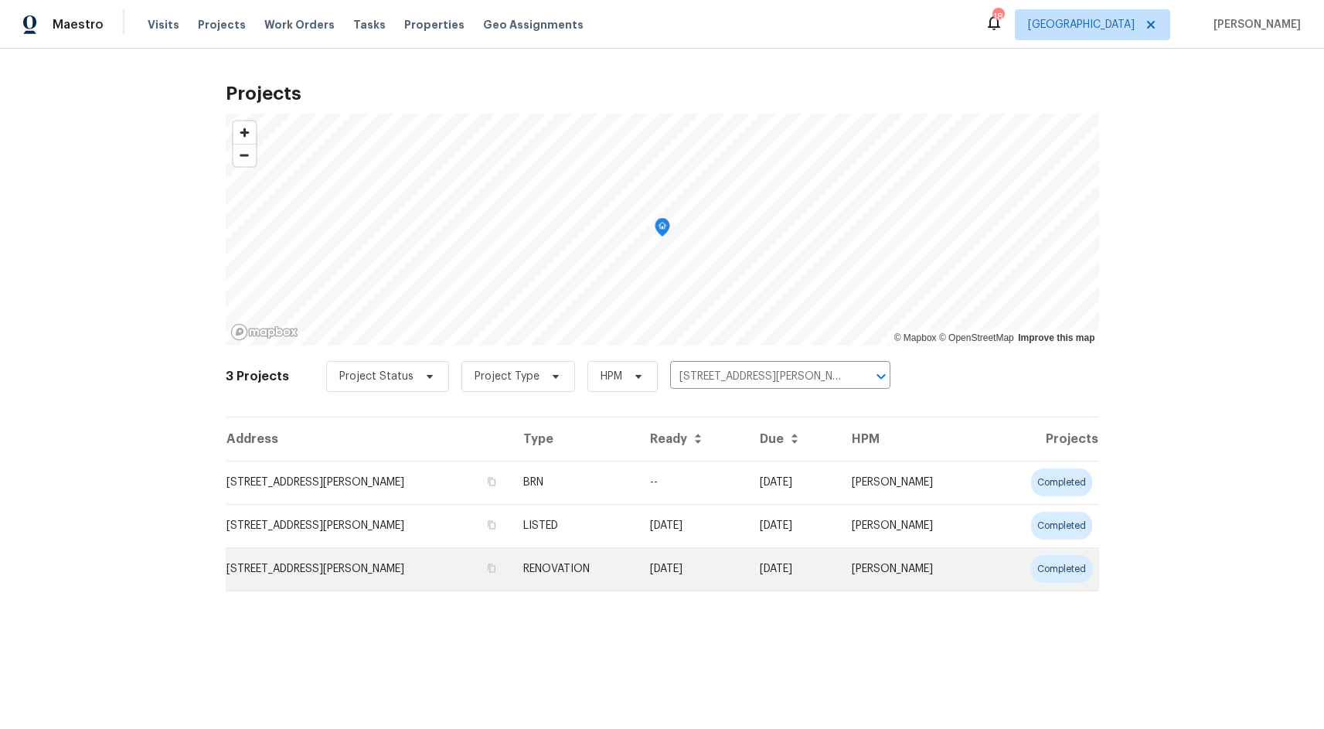
click at [543, 567] on td "RENOVATION" at bounding box center [574, 568] width 127 height 43
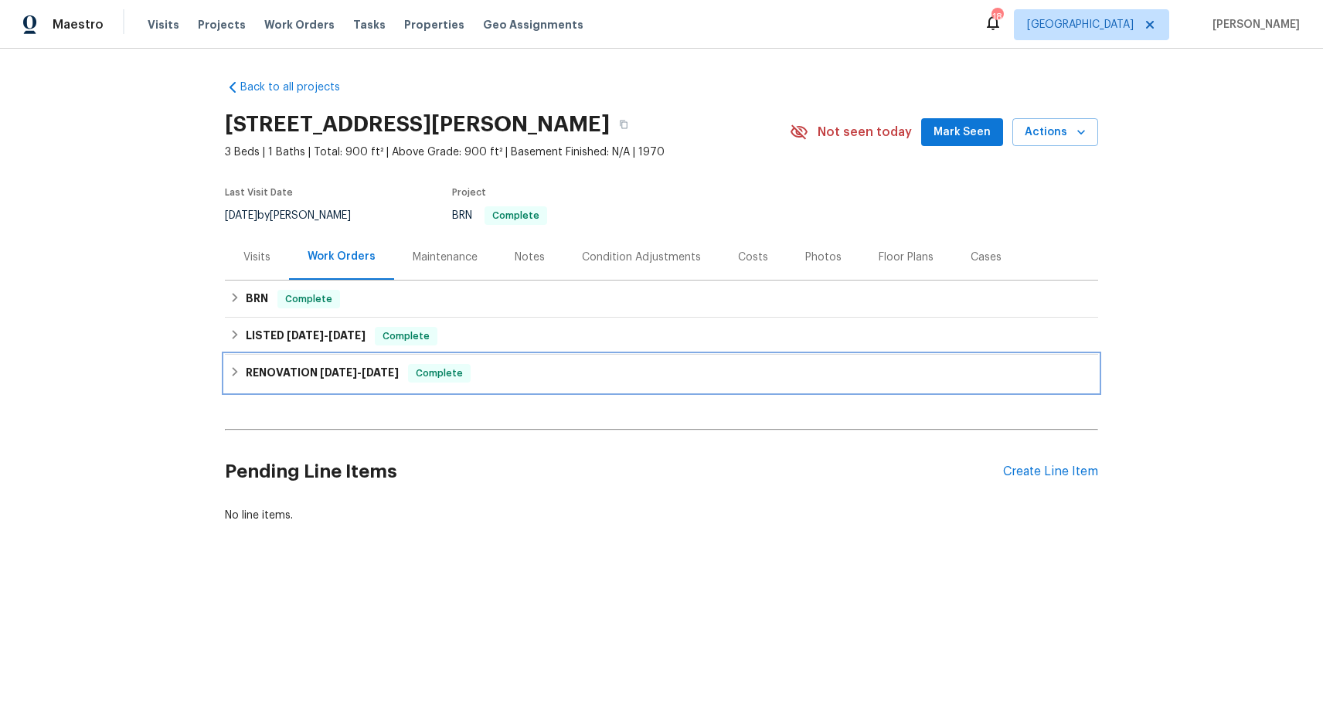
click at [228, 391] on div "RENOVATION [DATE] - [DATE] Complete" at bounding box center [661, 373] width 873 height 37
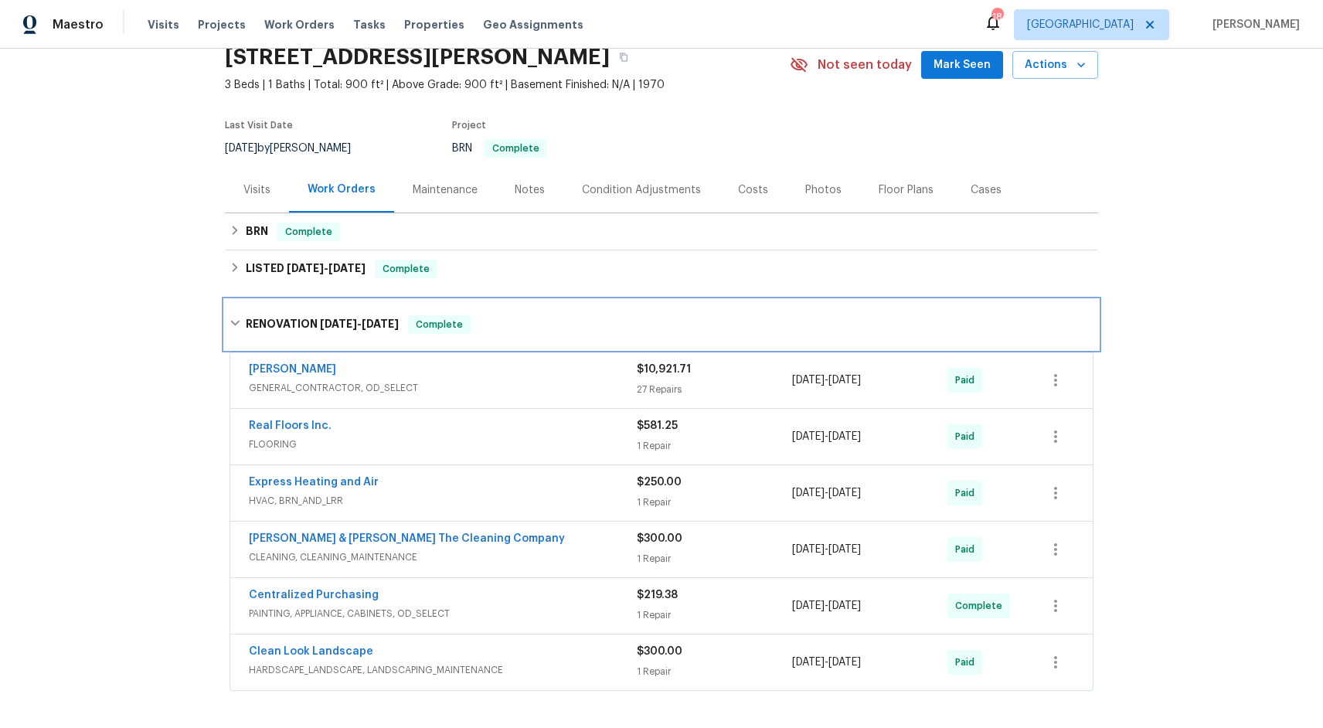
scroll to position [56, 0]
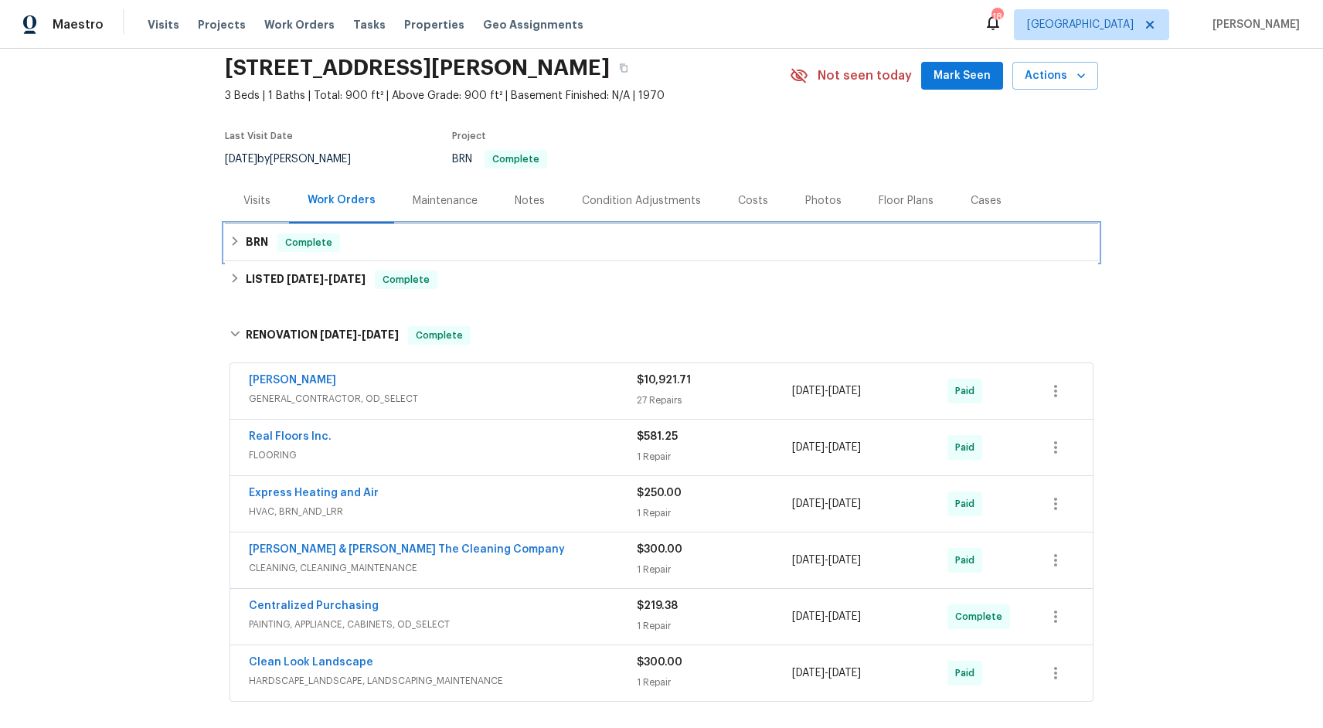
click at [225, 233] on div "BRN Complete" at bounding box center [661, 242] width 873 height 37
